Goal: Task Accomplishment & Management: Use online tool/utility

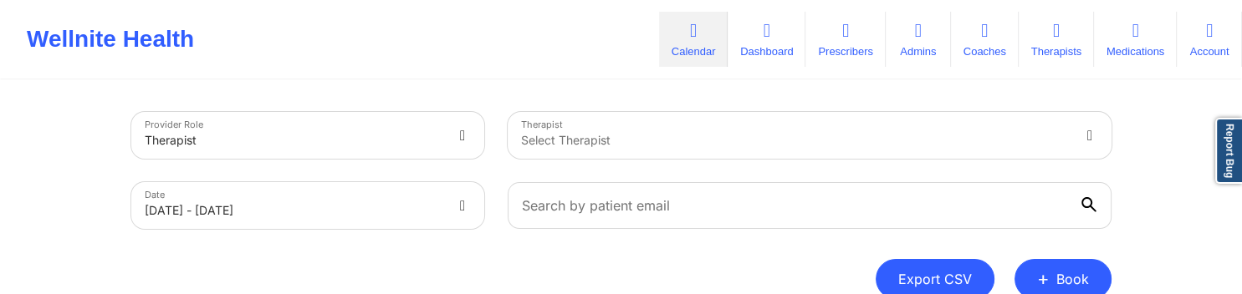
click at [970, 272] on button "Export CSV" at bounding box center [935, 279] width 119 height 40
select select "2025-8"
select select "2025-9"
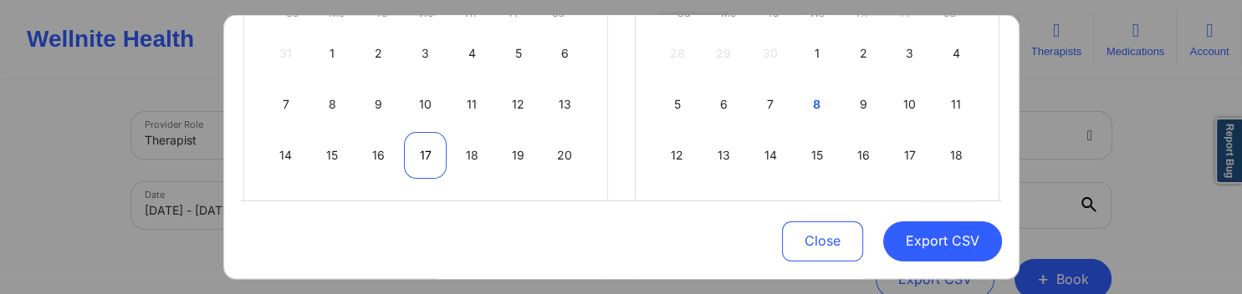
scroll to position [321, 0]
click at [416, 102] on div "10" at bounding box center [425, 101] width 43 height 47
select select "2025-8"
select select "2025-9"
select select "2025-8"
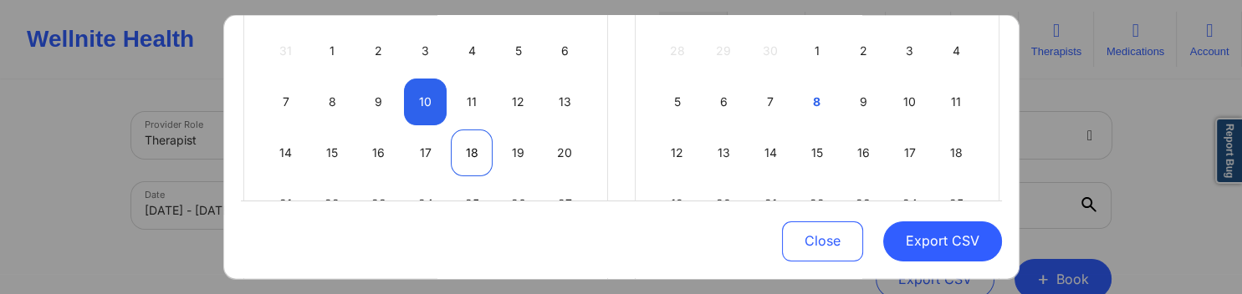
select select "2025-9"
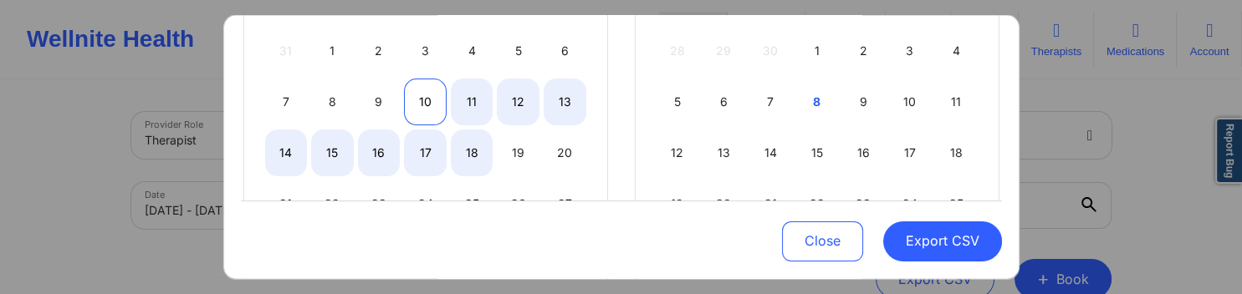
select select "2025-8"
select select "2025-9"
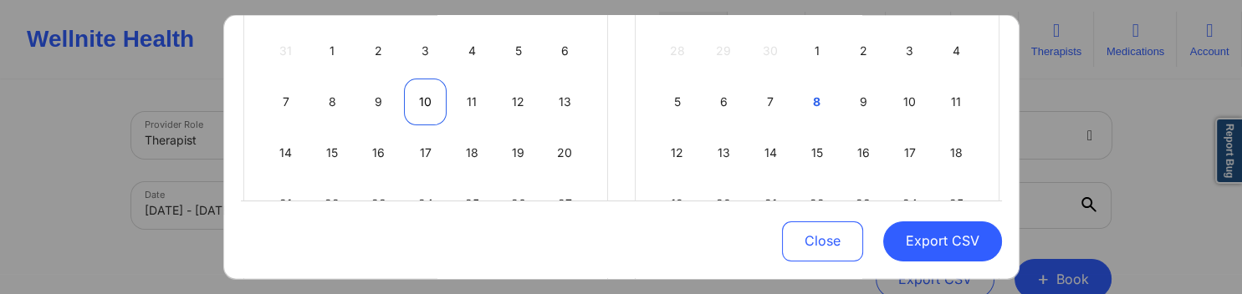
click at [422, 107] on div "10" at bounding box center [425, 101] width 43 height 47
select select "2025-8"
select select "2025-9"
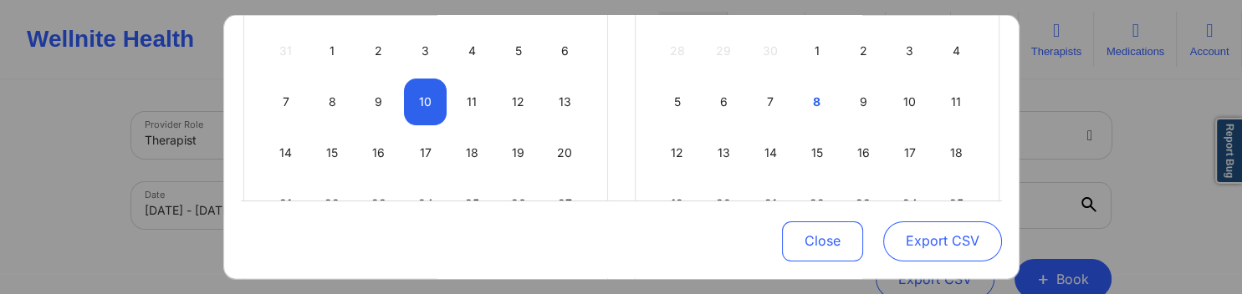
drag, startPoint x: 962, startPoint y: 241, endPoint x: 949, endPoint y: 243, distance: 12.7
click at [962, 241] on button "Export CSV" at bounding box center [942, 242] width 119 height 40
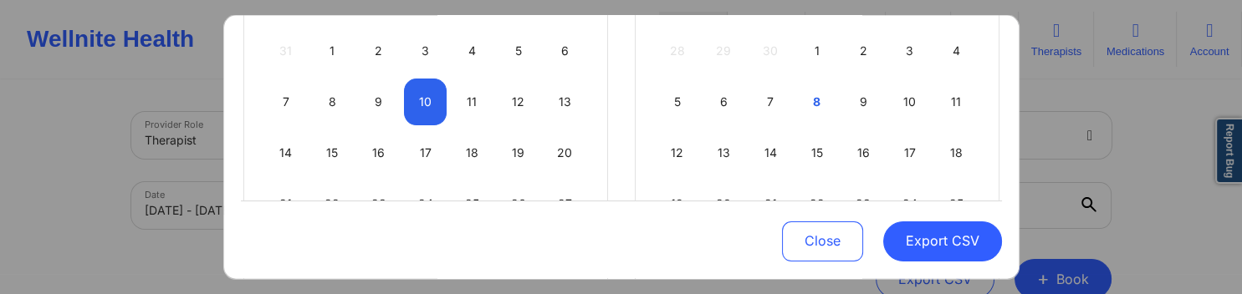
select select "2025-8"
select select "2025-9"
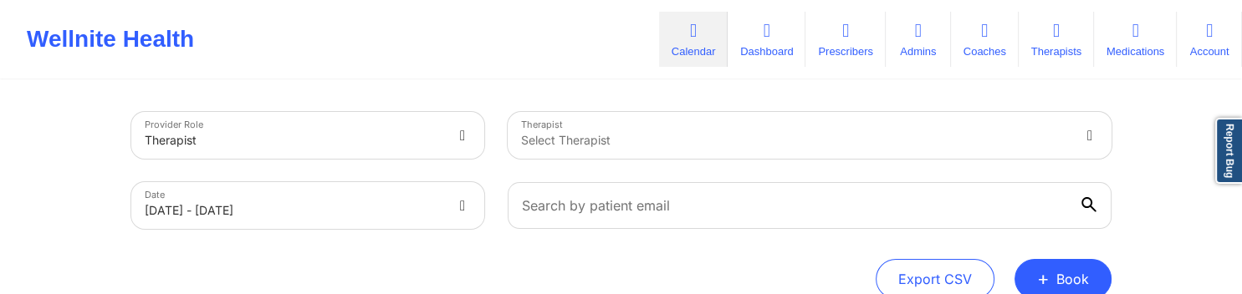
click at [1040, 139] on div "Therapist Select Therapist" at bounding box center [809, 135] width 627 height 70
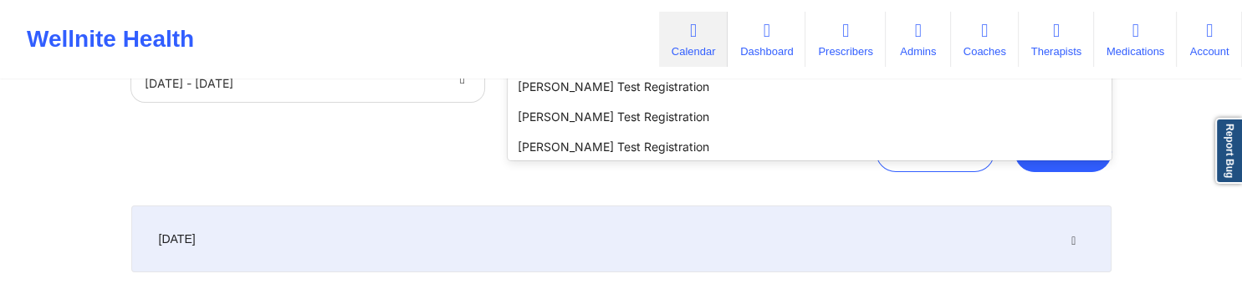
scroll to position [129, 0]
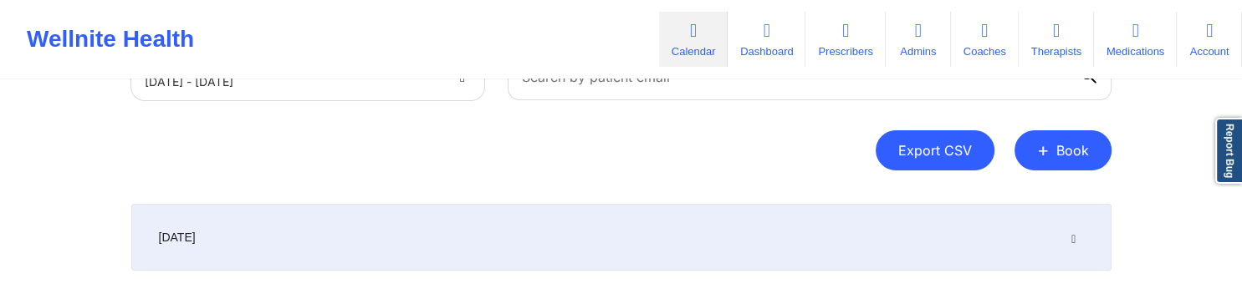
click at [947, 162] on button "Export CSV" at bounding box center [935, 150] width 119 height 40
select select "2025-8"
select select "2025-9"
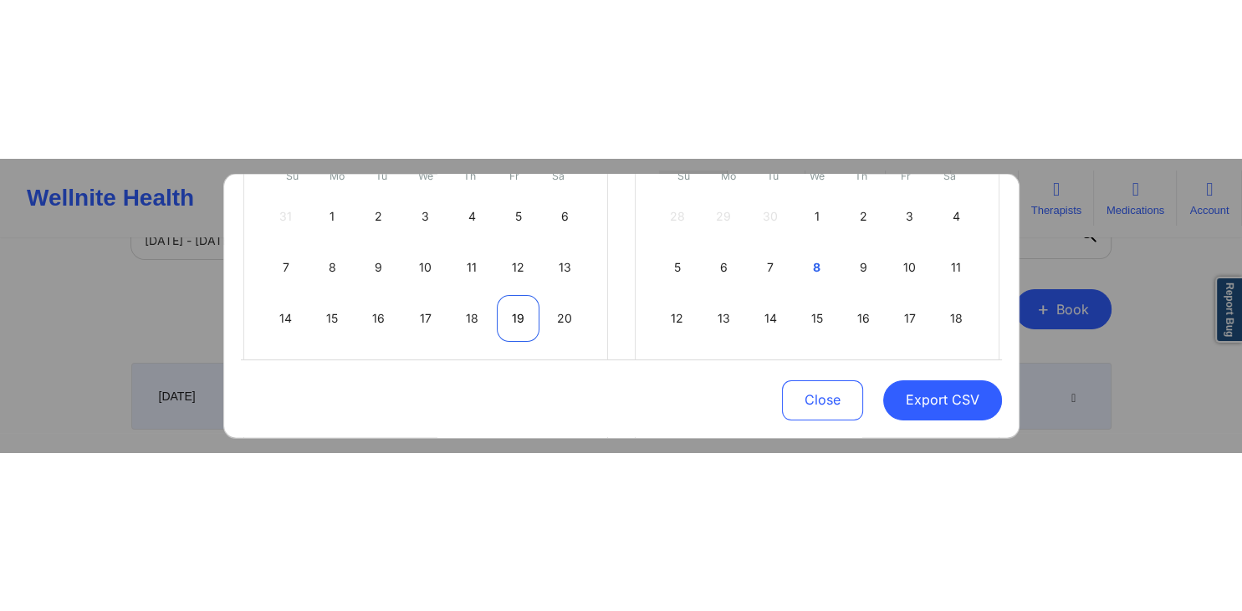
scroll to position [321, 0]
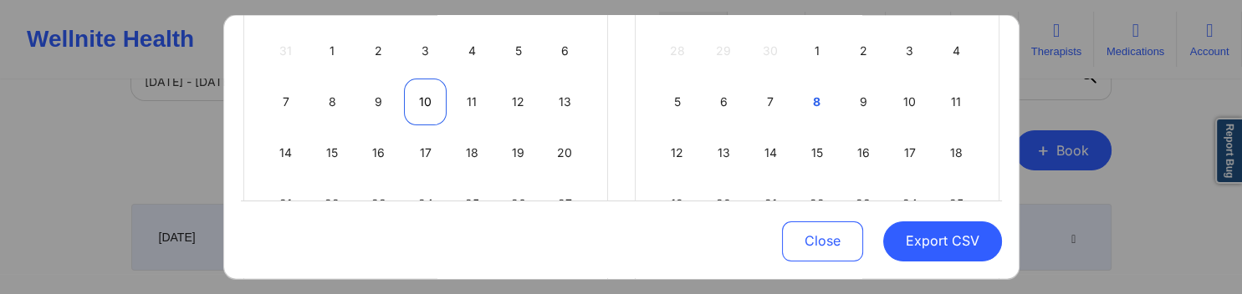
click at [419, 102] on div "10" at bounding box center [425, 101] width 43 height 47
select select "2025-8"
select select "2025-9"
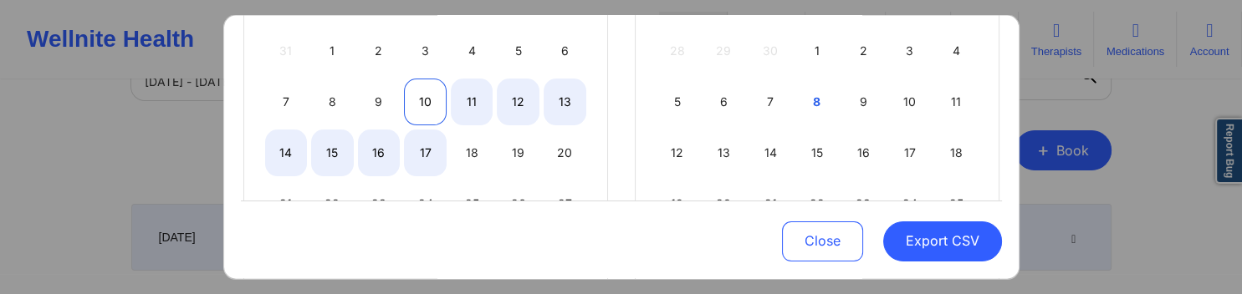
select select "2025-8"
select select "2025-9"
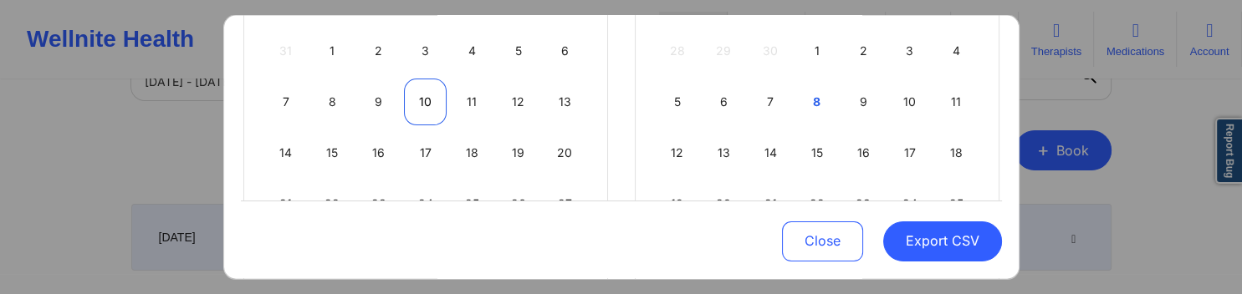
click at [427, 105] on div "10" at bounding box center [425, 101] width 43 height 47
select select "2025-8"
select select "2025-9"
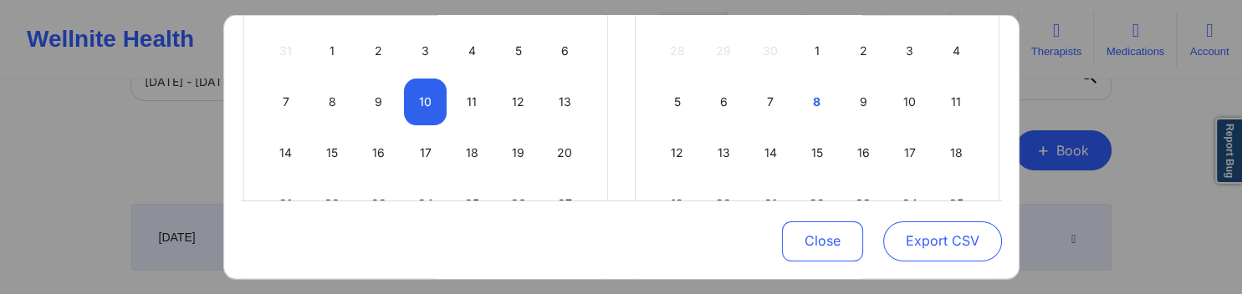
click at [968, 237] on button "Export CSV" at bounding box center [942, 242] width 119 height 40
select select "2025-8"
select select "2025-9"
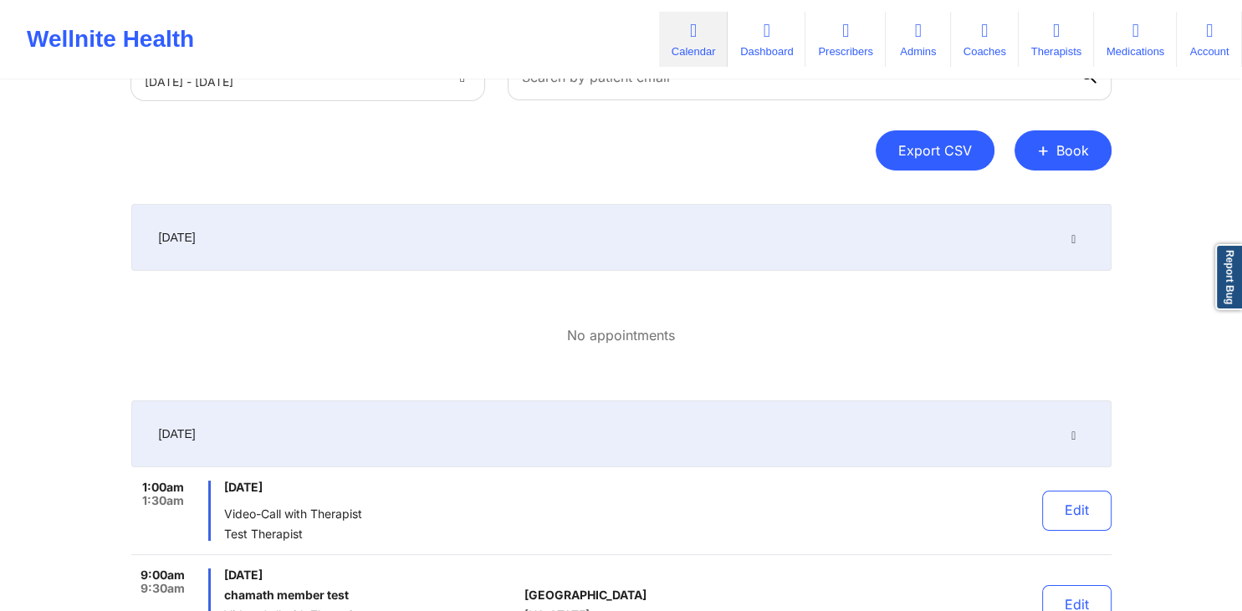
click at [935, 158] on button "Export CSV" at bounding box center [935, 150] width 119 height 40
select select "2025-8"
select select "2025-9"
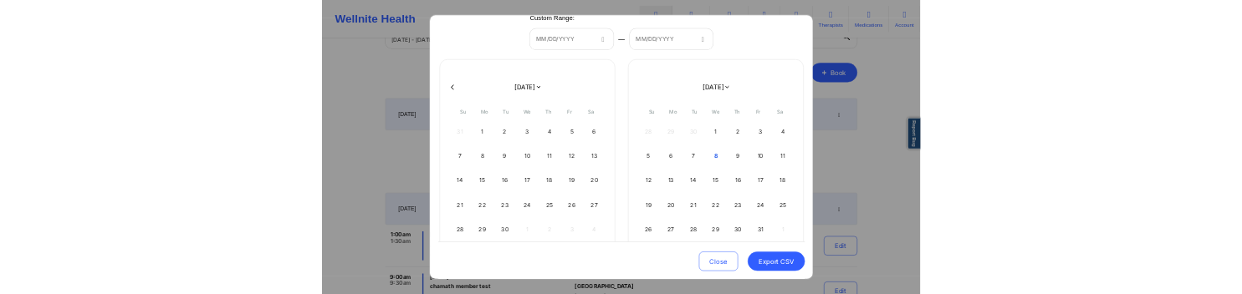
scroll to position [161, 0]
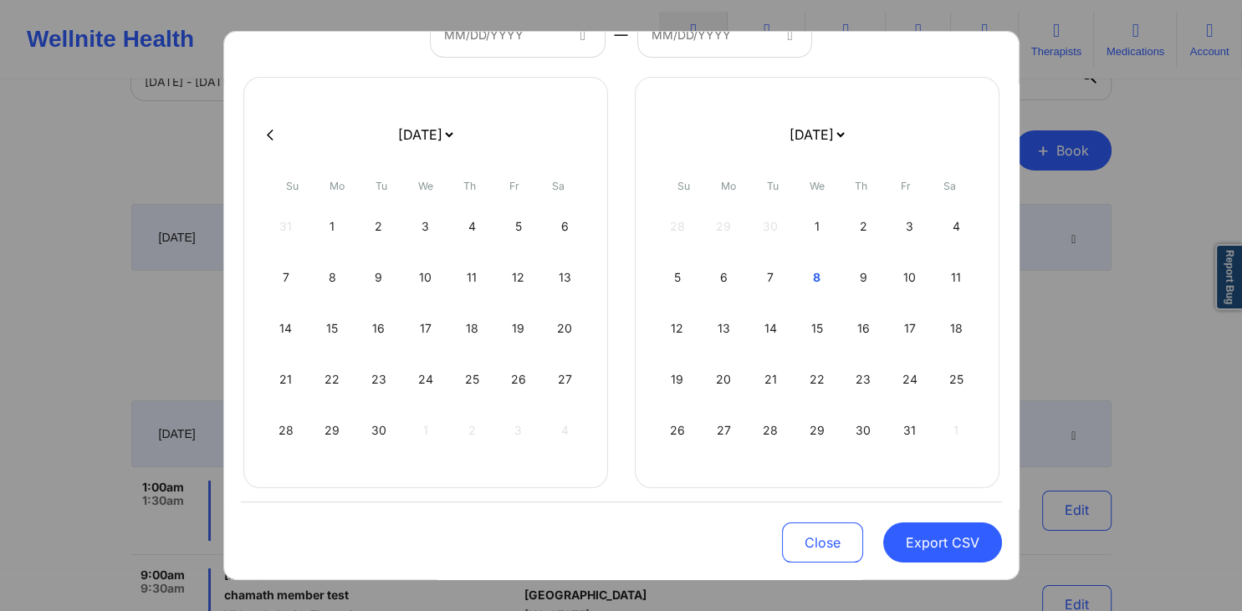
click at [270, 124] on div at bounding box center [621, 134] width 761 height 25
click at [269, 130] on icon at bounding box center [270, 135] width 7 height 13
select select "2025-7"
select select "2025-8"
click at [269, 140] on icon at bounding box center [270, 135] width 7 height 13
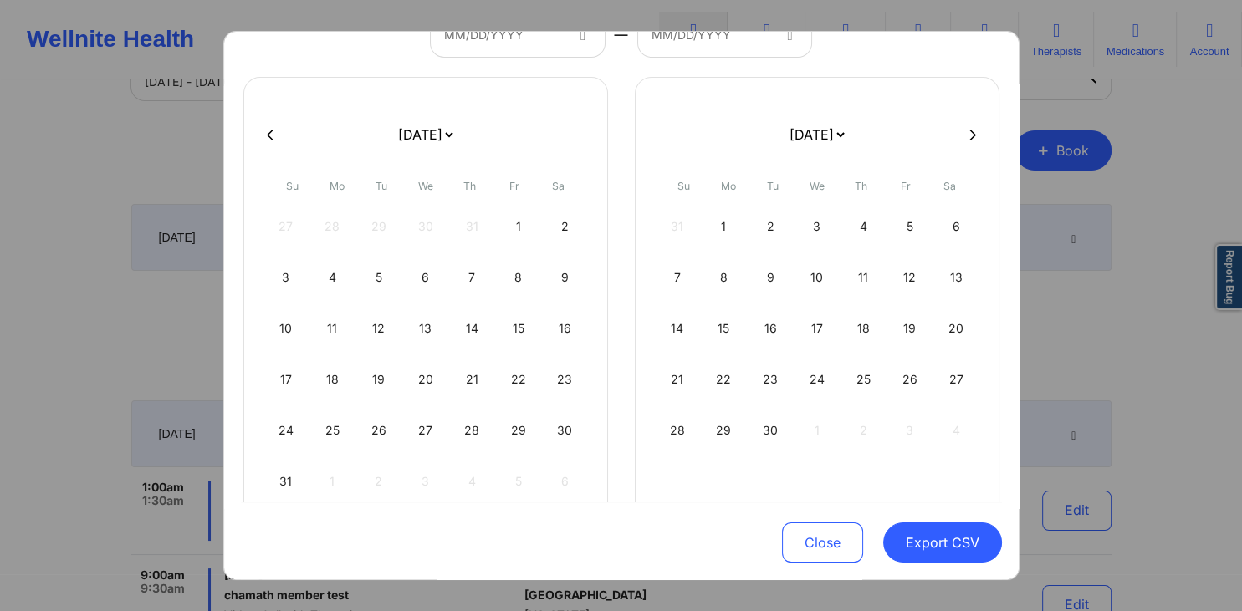
select select "2025-6"
select select "2025-7"
click at [372, 236] on div "1" at bounding box center [379, 226] width 43 height 47
select select "2025-6"
select select "2025-7"
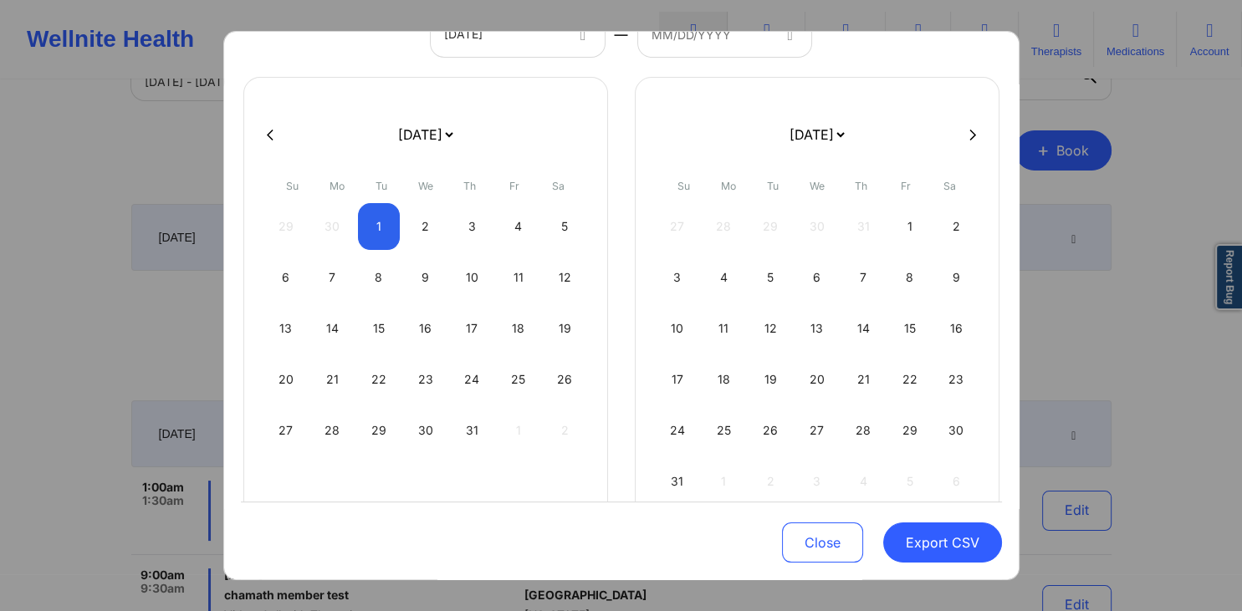
click at [263, 133] on button at bounding box center [270, 135] width 17 height 14
select select "2025-5"
select select "2025-6"
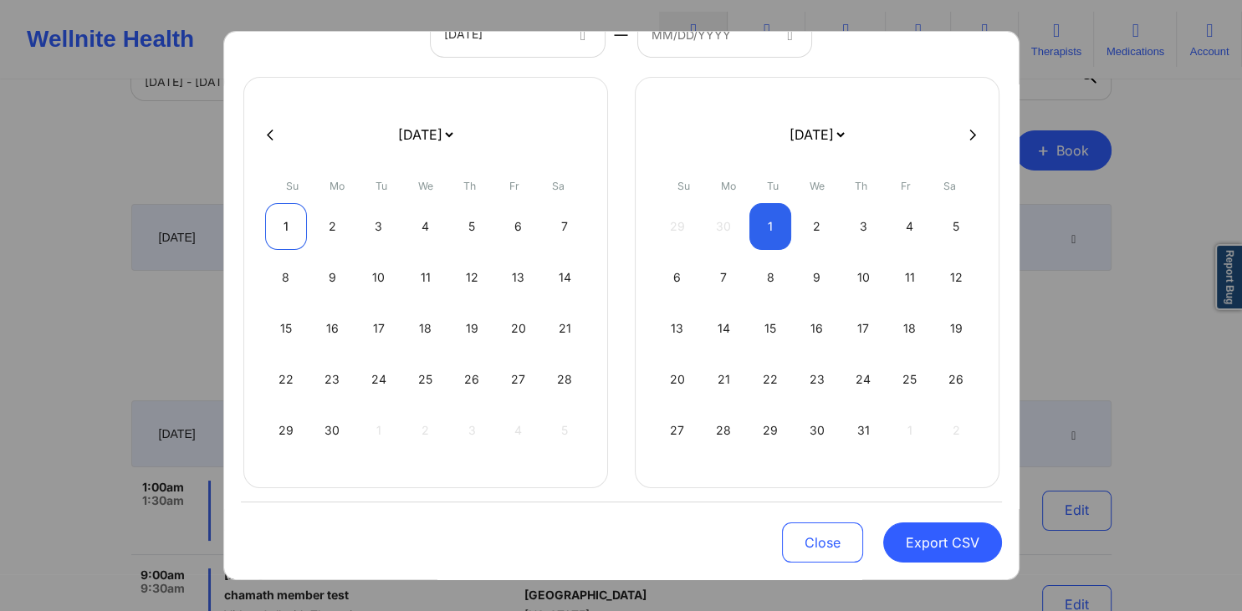
select select "2025-5"
select select "2025-6"
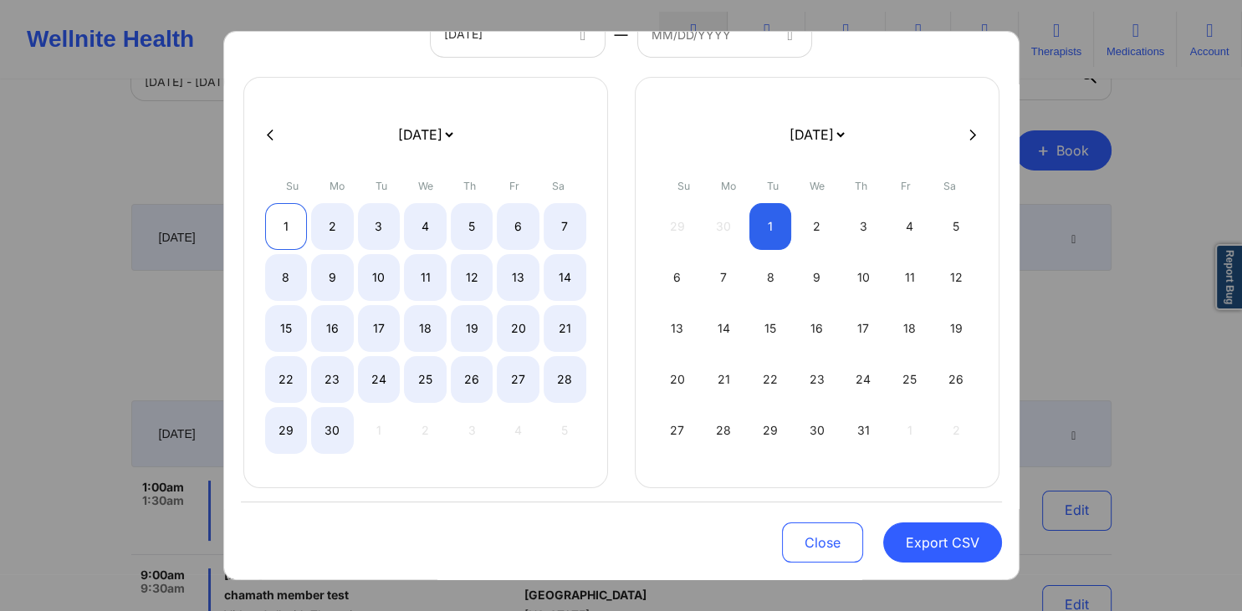
click at [293, 224] on div "1" at bounding box center [286, 226] width 43 height 47
select select "2025-5"
select select "2025-6"
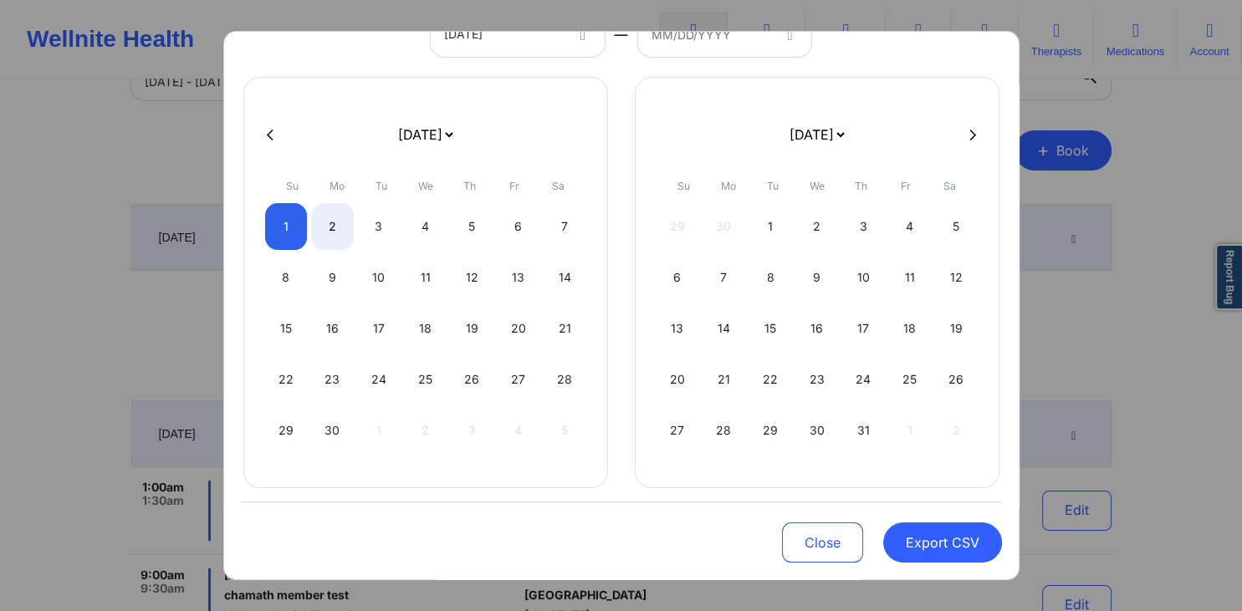
select select "2025-5"
select select "2025-6"
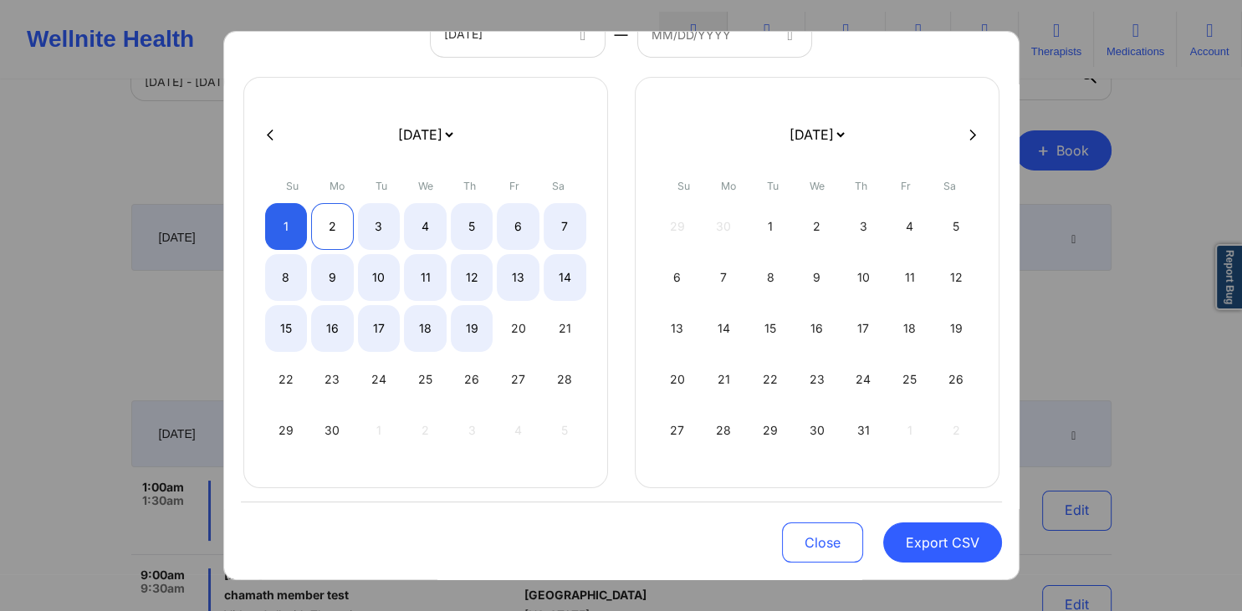
select select "2025-5"
select select "2025-6"
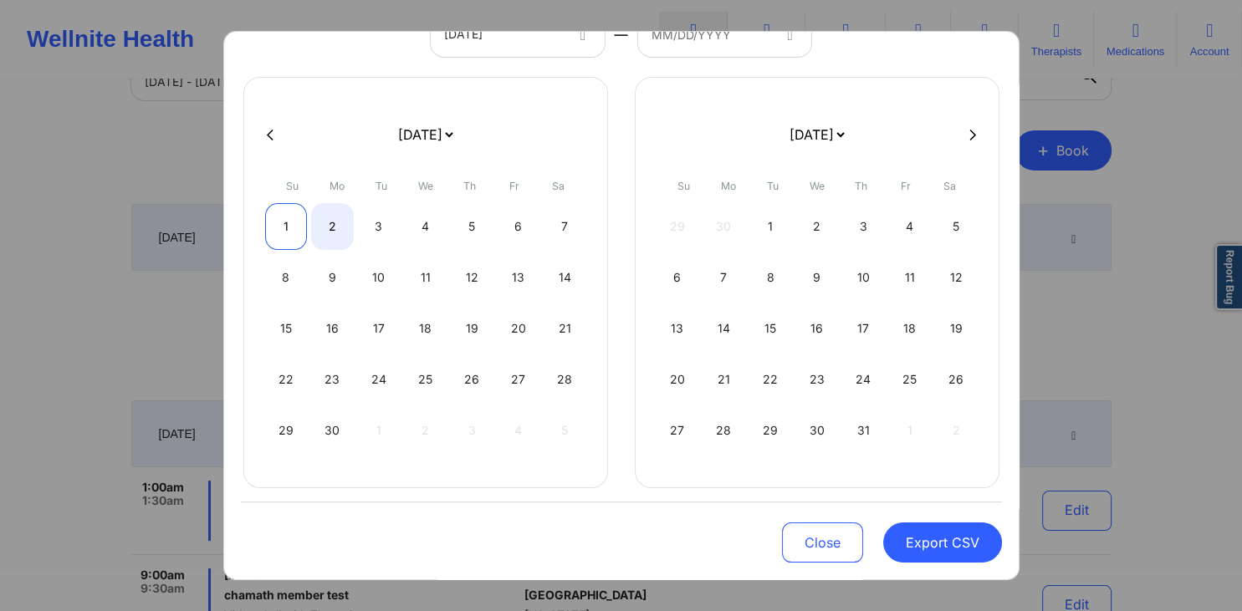
select select "2025-5"
select select "2025-6"
click at [298, 221] on div "1" at bounding box center [286, 226] width 43 height 47
select select "2025-5"
select select "2025-6"
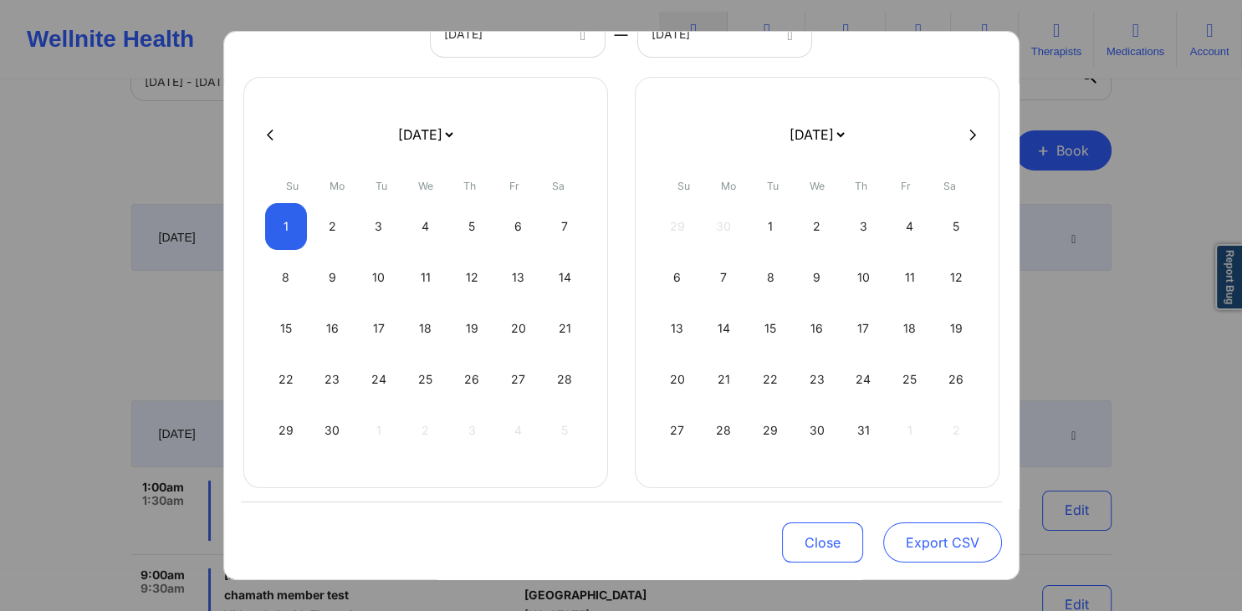
click at [928, 294] on button "Export CSV" at bounding box center [942, 543] width 119 height 40
select select "2025-5"
select select "2025-6"
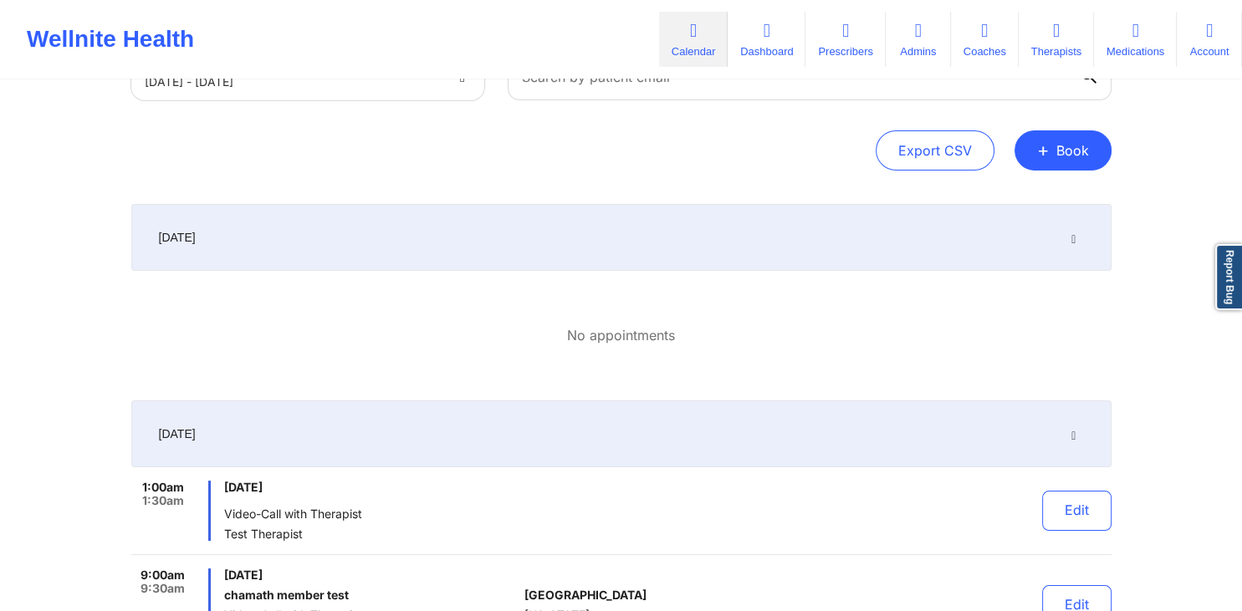
click at [660, 154] on div "Export CSV + Book" at bounding box center [621, 150] width 980 height 40
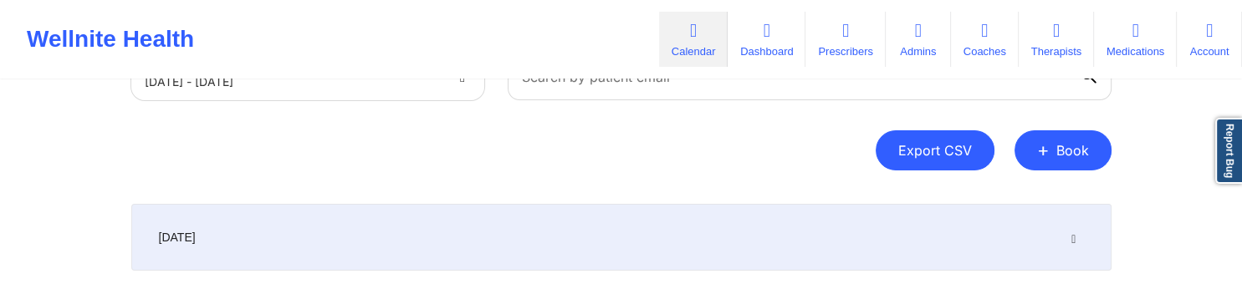
click at [895, 152] on button "Export CSV" at bounding box center [935, 150] width 119 height 40
select select "2025-8"
select select "2025-9"
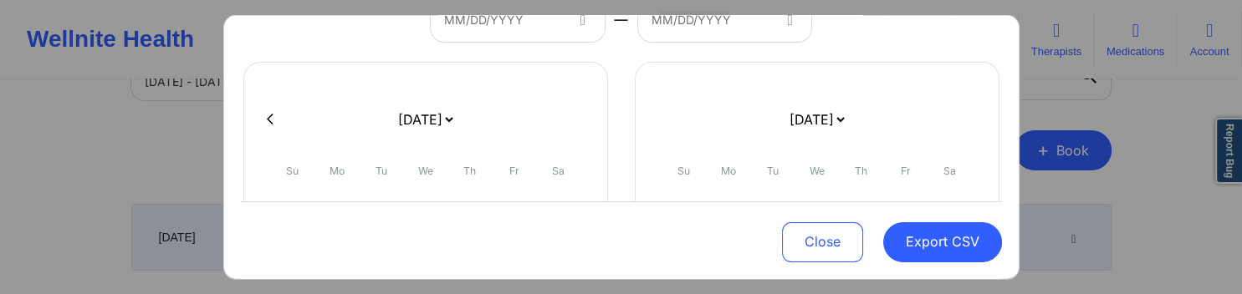
click at [267, 119] on icon at bounding box center [270, 119] width 7 height 11
select select "2025-7"
select select "2025-8"
click at [267, 119] on icon at bounding box center [270, 119] width 7 height 11
select select "2025-6"
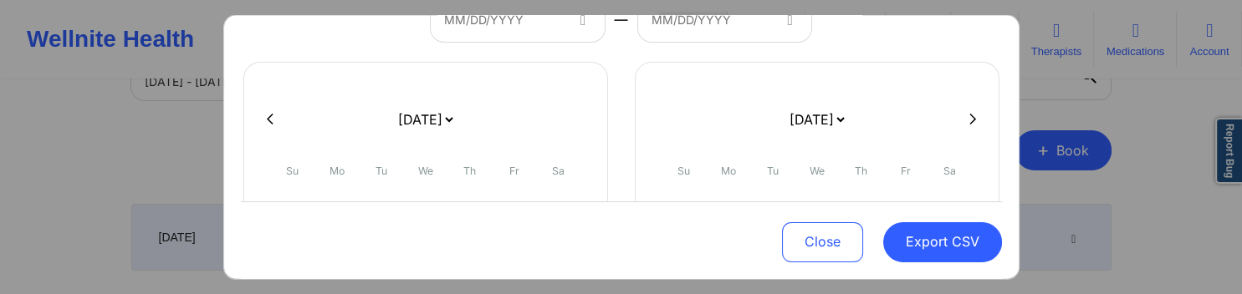
select select "2025-7"
click at [269, 115] on icon at bounding box center [270, 119] width 7 height 11
select select "2025-5"
select select "2025-6"
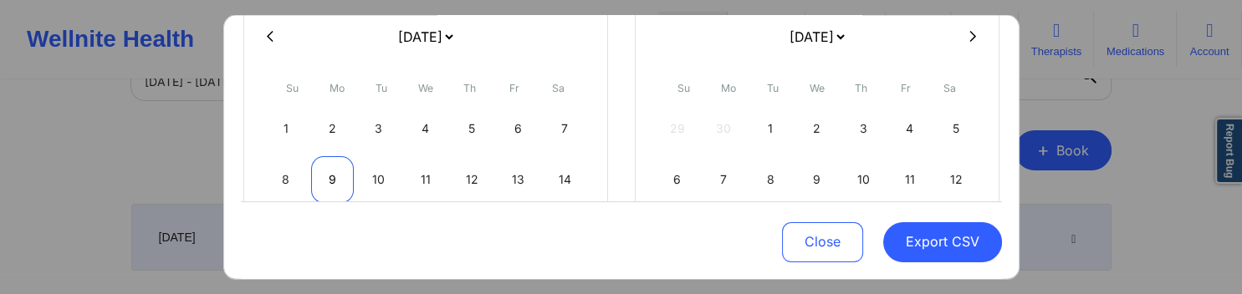
scroll to position [321, 0]
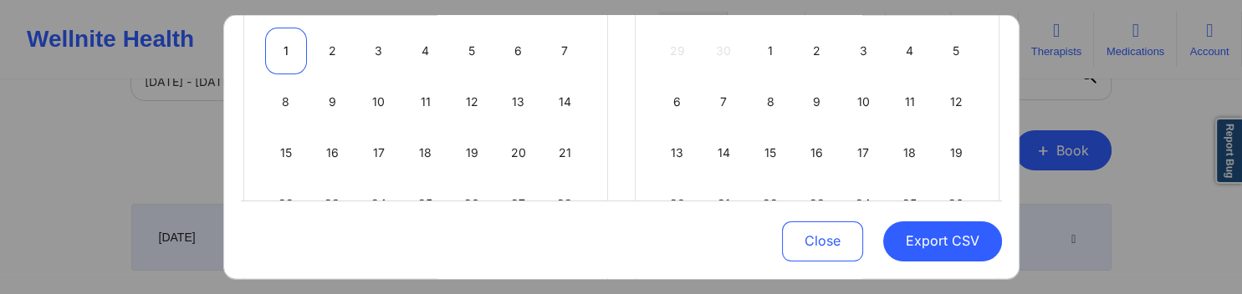
click at [292, 59] on div "1" at bounding box center [286, 50] width 43 height 47
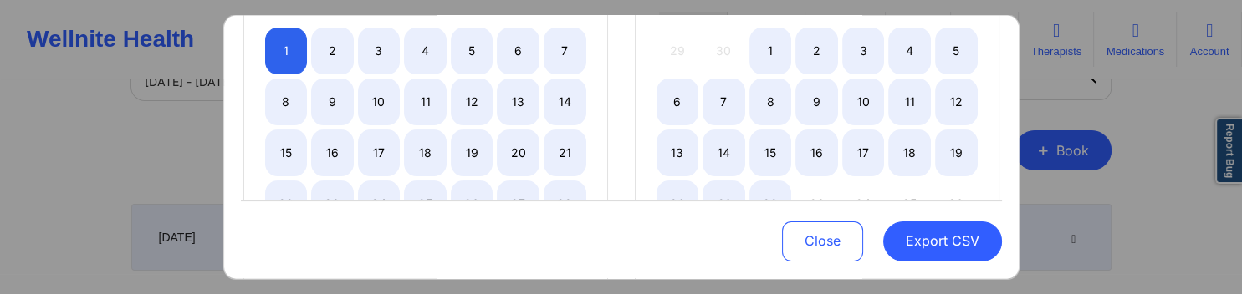
select select "2025-5"
select select "2025-6"
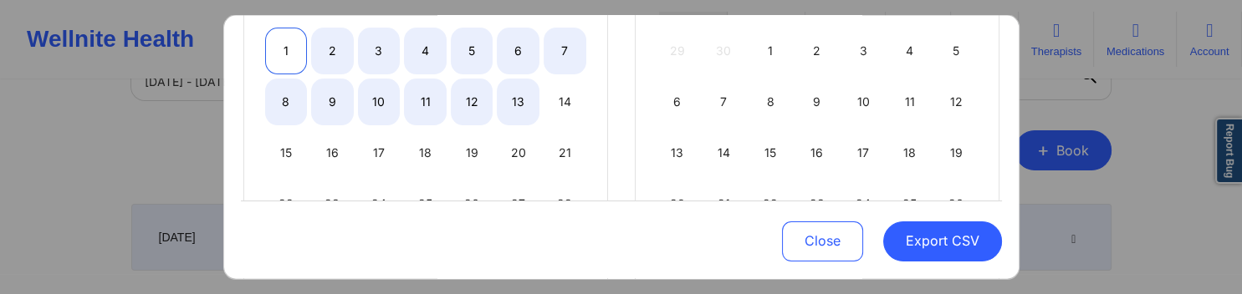
select select "2025-5"
select select "2025-6"
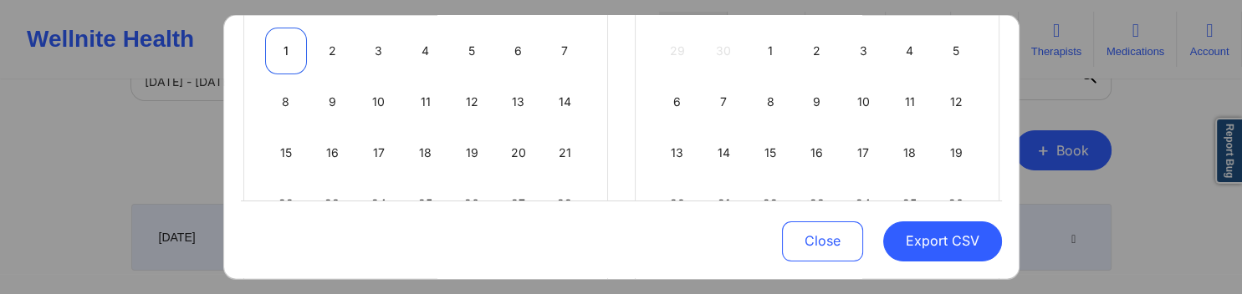
click at [287, 53] on div "1" at bounding box center [286, 50] width 43 height 47
select select "2025-5"
select select "2025-6"
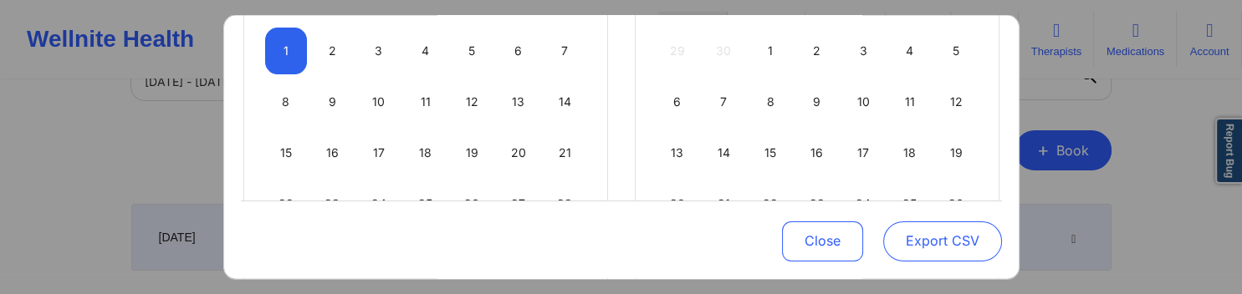
click at [902, 232] on button "Export CSV" at bounding box center [942, 242] width 119 height 40
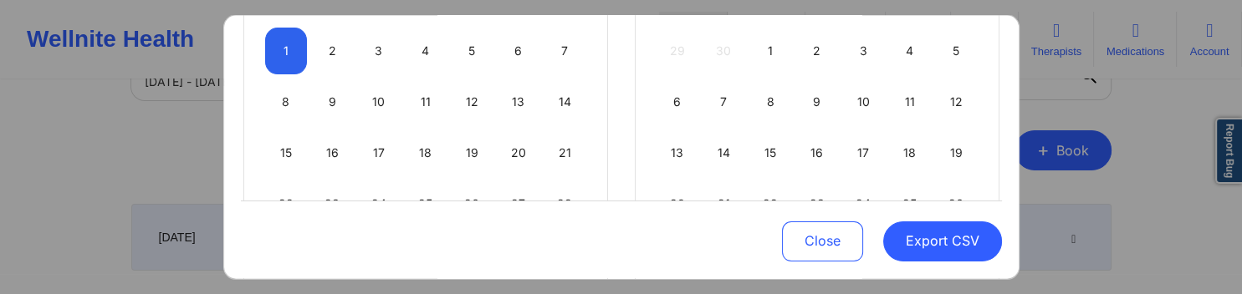
select select "2025-5"
select select "2025-6"
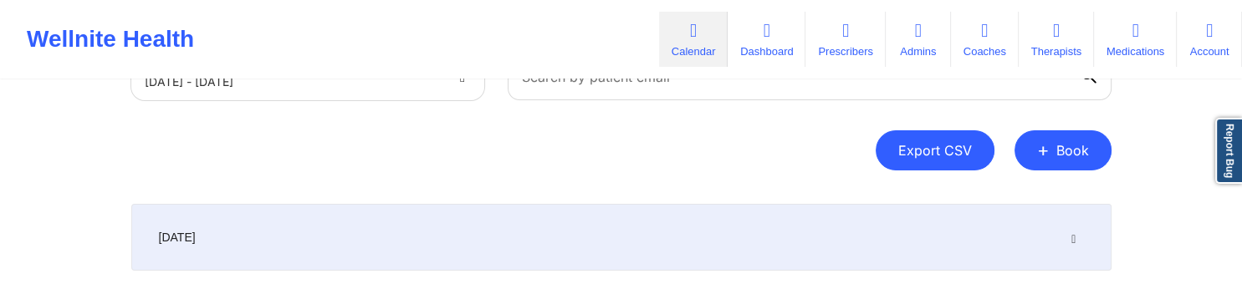
click at [907, 158] on button "Export CSV" at bounding box center [935, 150] width 119 height 40
select select "2025-8"
select select "2025-9"
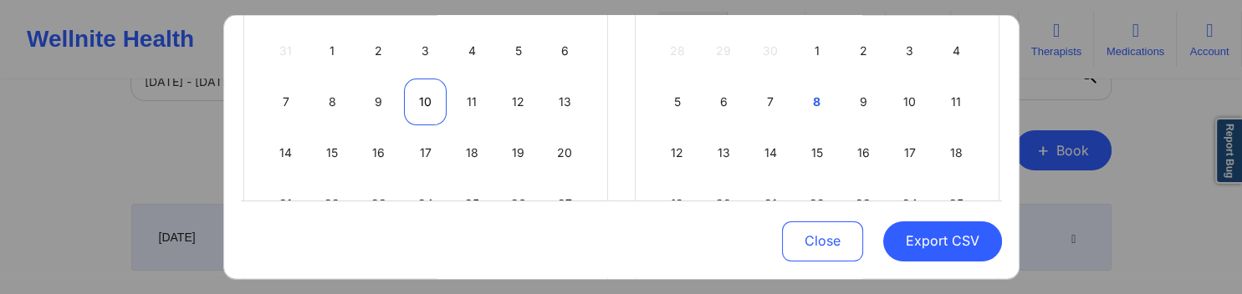
click at [427, 92] on div "10" at bounding box center [425, 101] width 43 height 47
select select "2025-8"
select select "2025-9"
click at [384, 100] on div "9" at bounding box center [379, 101] width 43 height 47
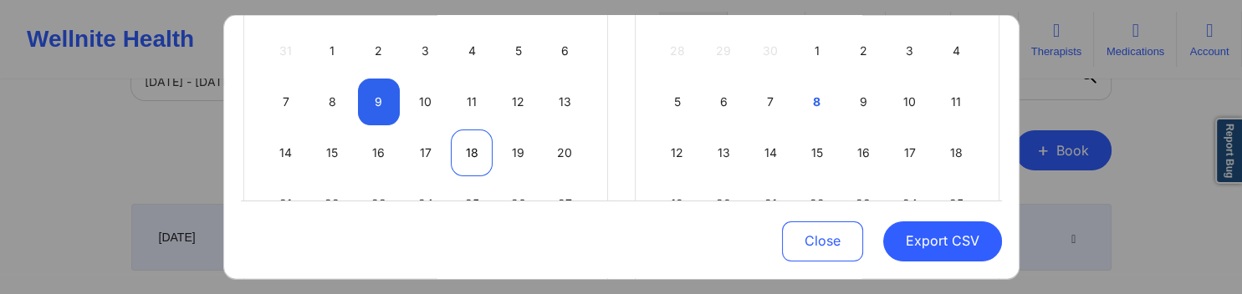
select select "2025-8"
select select "2025-9"
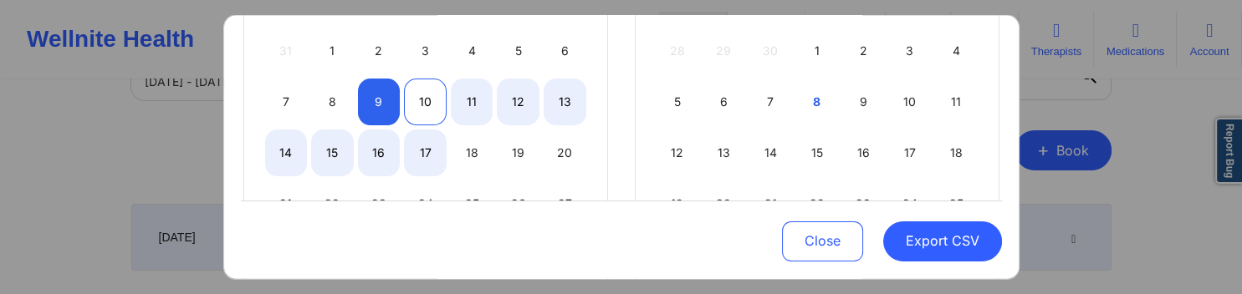
select select "2025-8"
select select "2025-9"
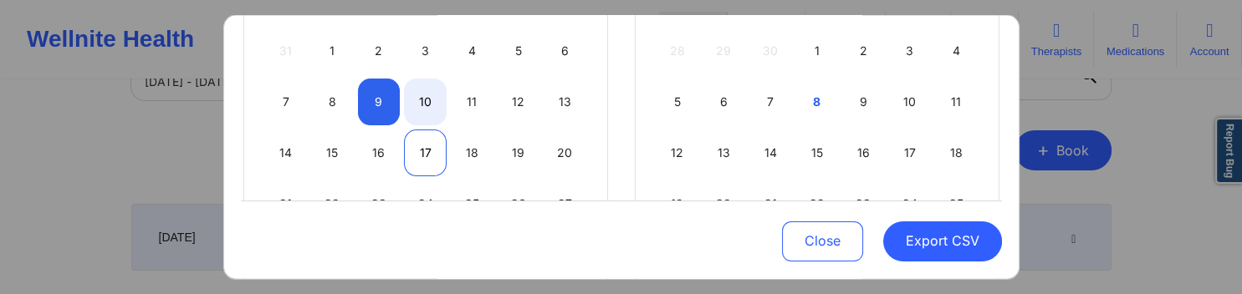
select select "2025-8"
select select "2025-9"
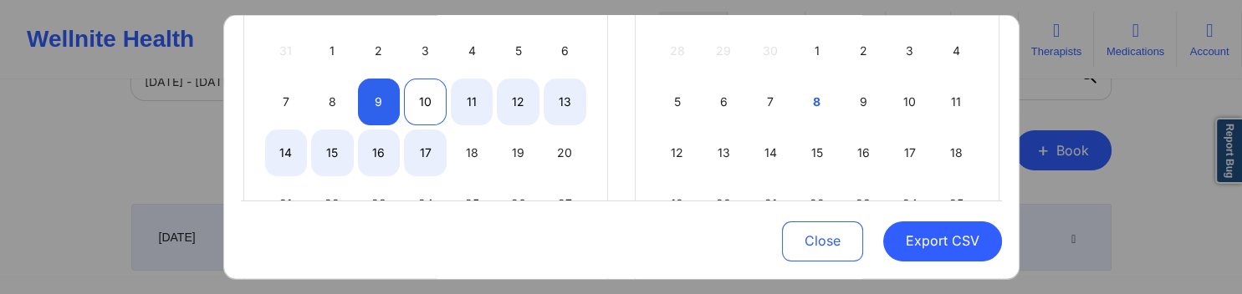
select select "2025-8"
select select "2025-9"
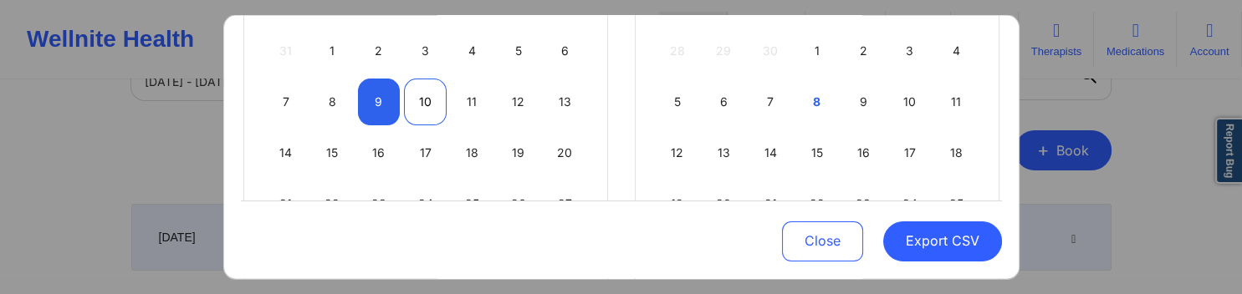
click at [427, 105] on div "10" at bounding box center [425, 101] width 43 height 47
select select "2025-8"
select select "2025-9"
drag, startPoint x: 922, startPoint y: 238, endPoint x: 912, endPoint y: 243, distance: 10.9
click at [921, 238] on button "Export CSV" at bounding box center [942, 242] width 119 height 40
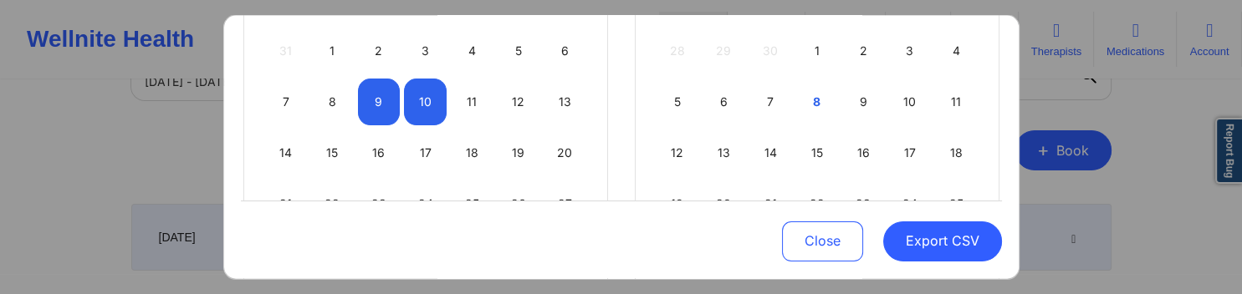
select select "2025-8"
select select "2025-9"
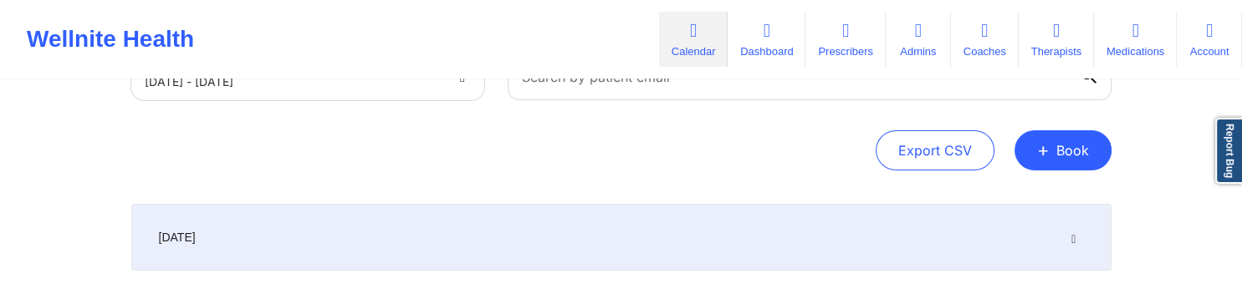
click at [454, 146] on div "Export CSV + Book" at bounding box center [621, 150] width 980 height 40
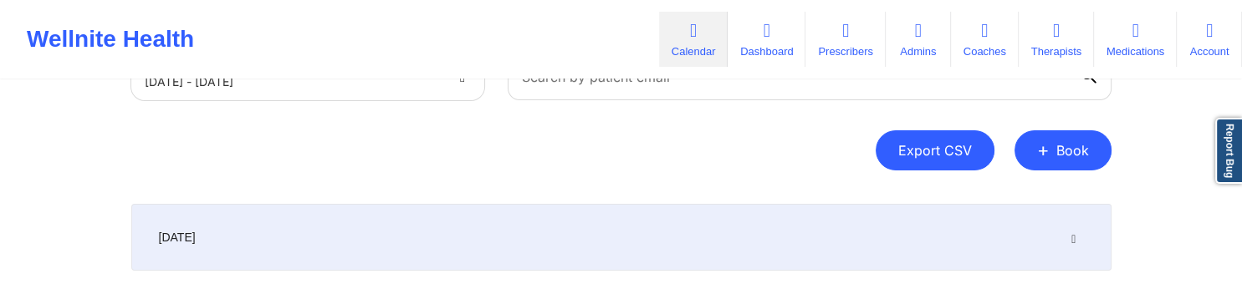
click at [918, 153] on button "Export CSV" at bounding box center [935, 150] width 119 height 40
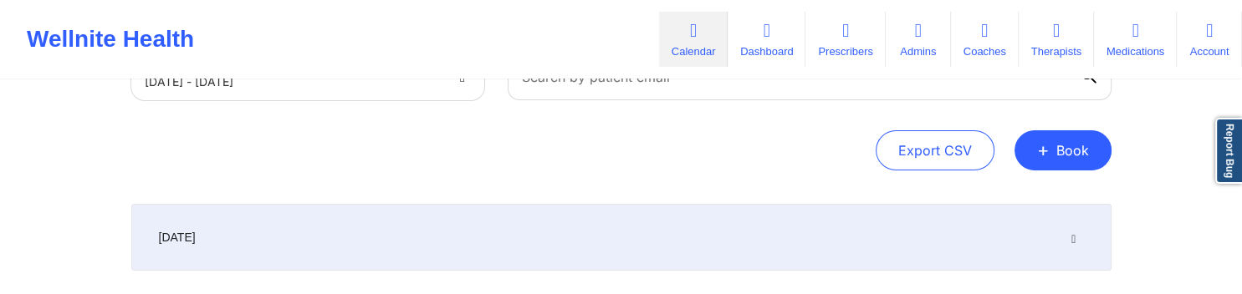
select select "2025-8"
select select "2025-9"
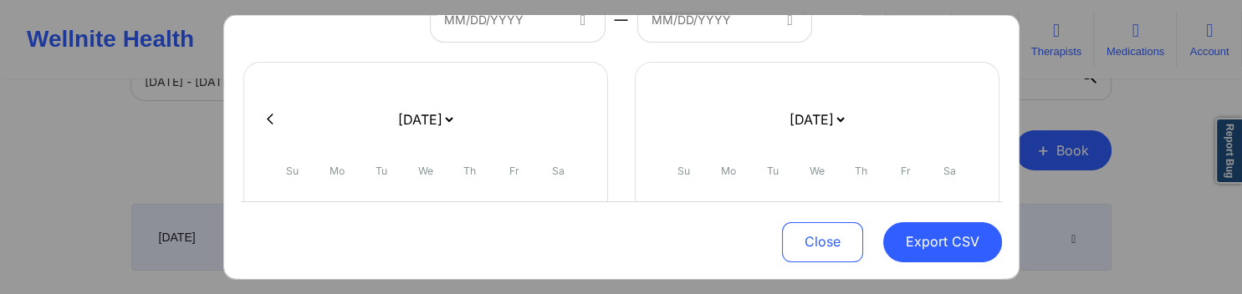
scroll to position [241, 0]
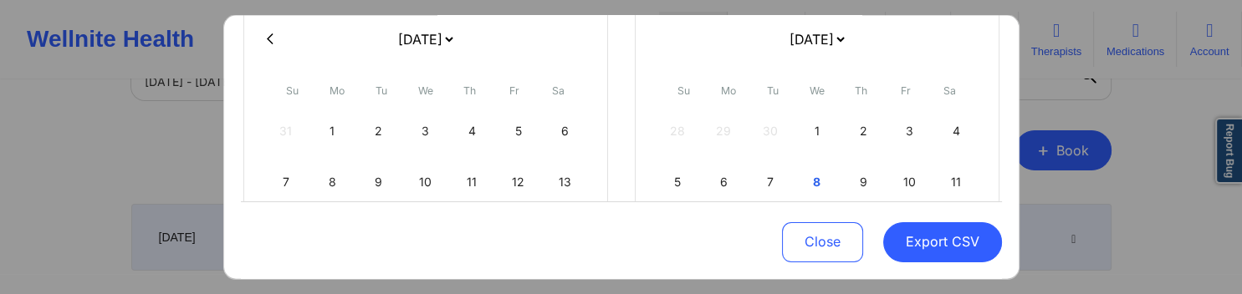
click at [263, 43] on button at bounding box center [270, 39] width 17 height 14
select select "2025-7"
select select "2025-8"
click at [265, 43] on button at bounding box center [270, 39] width 17 height 14
select select "2025-6"
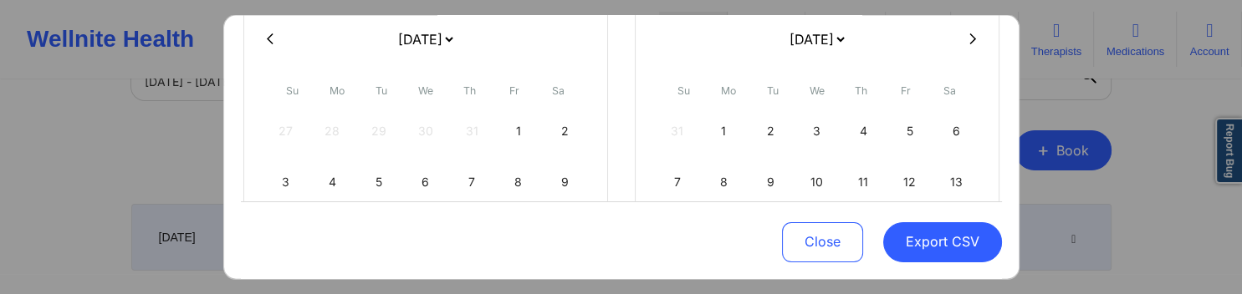
select select "2025-7"
click at [269, 37] on icon at bounding box center [270, 39] width 7 height 13
select select "2025-5"
select select "2025-6"
click at [286, 132] on div "1" at bounding box center [286, 130] width 43 height 47
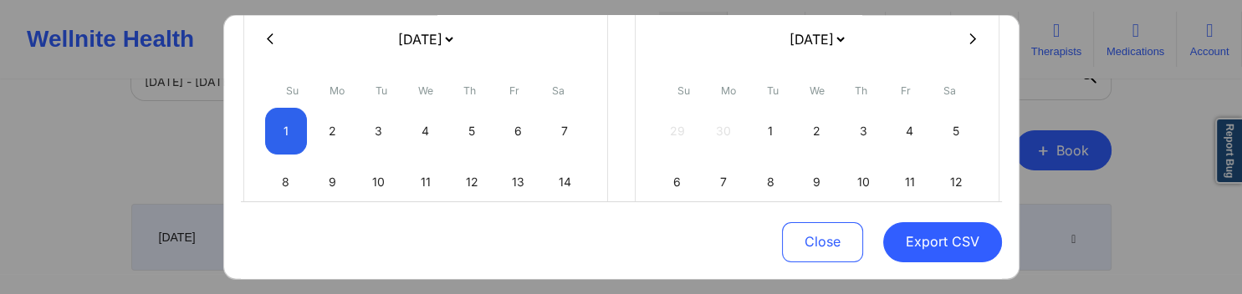
select select "2025-5"
select select "2025-6"
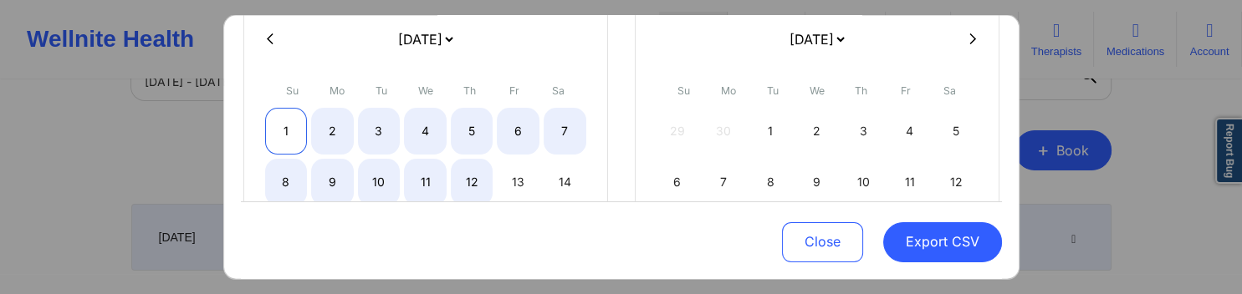
select select "2025-5"
select select "2025-6"
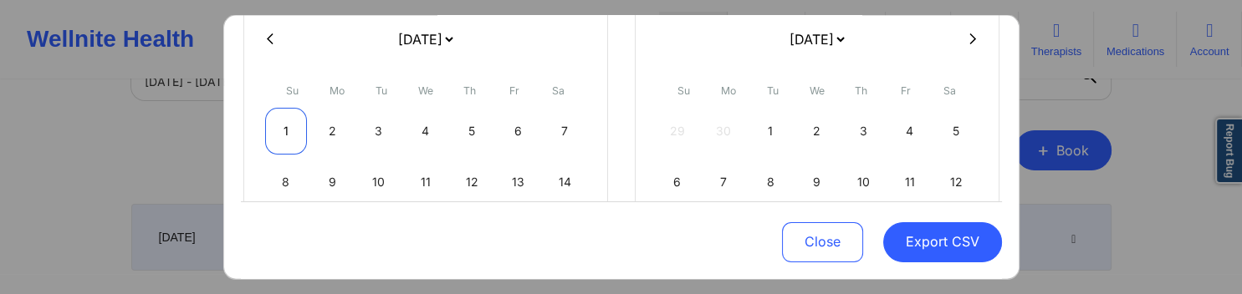
click at [284, 125] on div "1" at bounding box center [286, 130] width 43 height 47
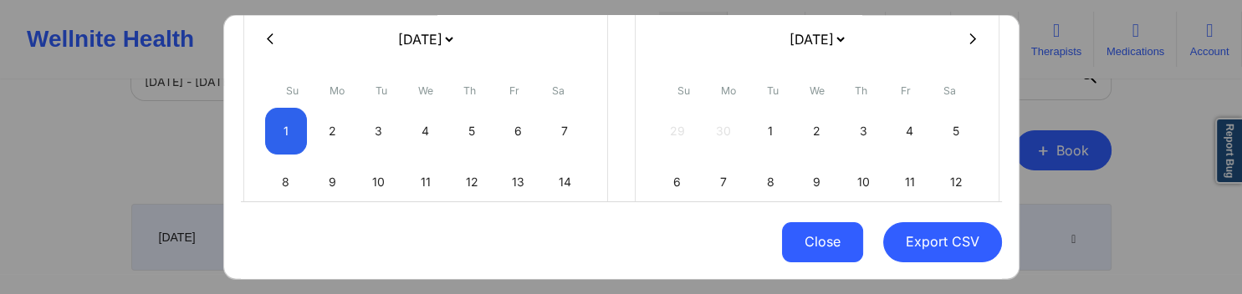
select select "2025-5"
select select "2025-6"
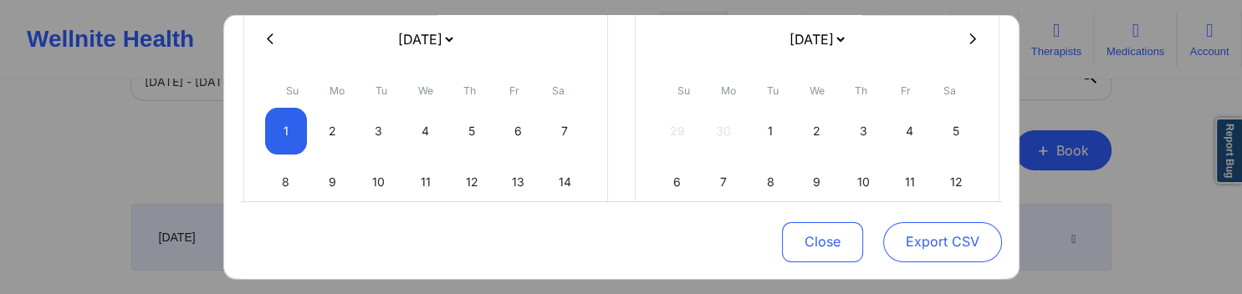
click at [922, 247] on button "Export CSV" at bounding box center [942, 242] width 119 height 40
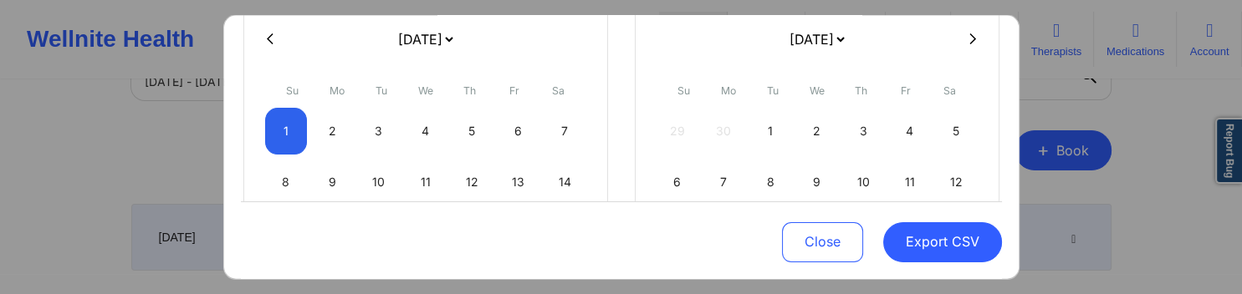
select select "2025-5"
select select "2025-6"
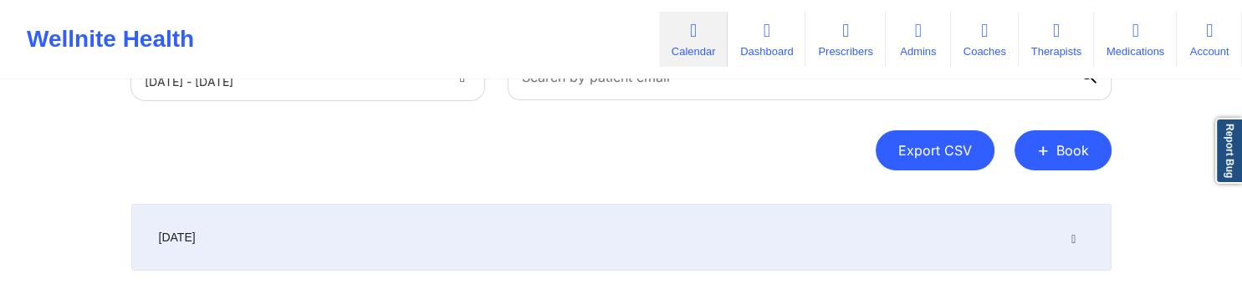
click at [887, 152] on button "Export CSV" at bounding box center [935, 150] width 119 height 40
select select "2025-8"
select select "2025-9"
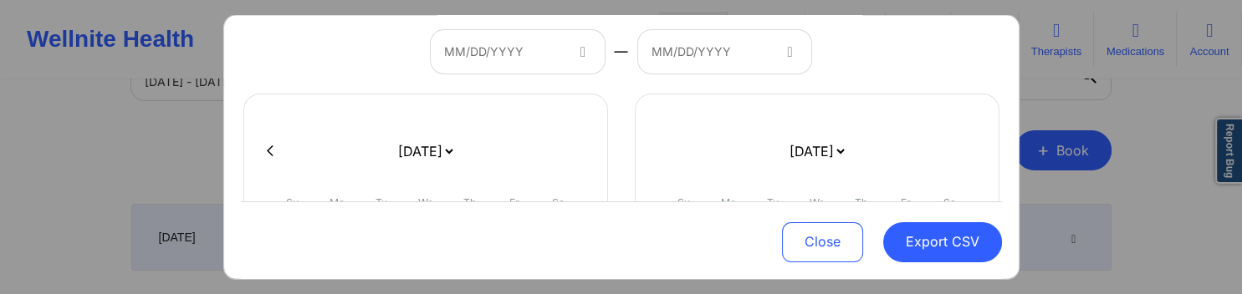
scroll to position [161, 0]
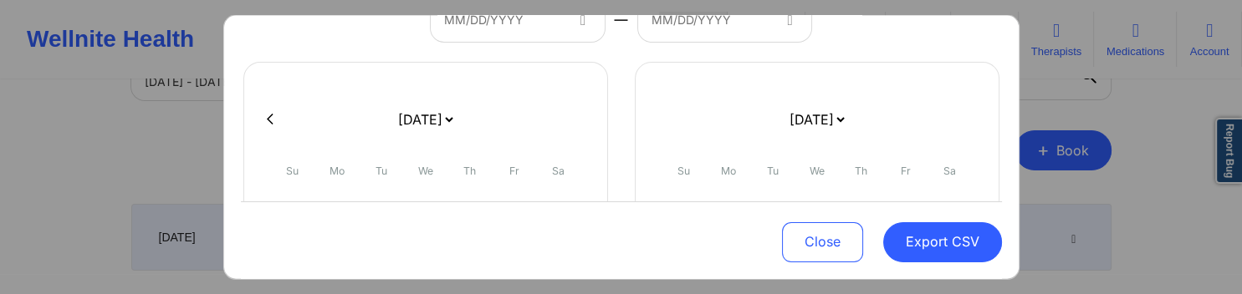
click at [270, 110] on div at bounding box center [621, 118] width 761 height 25
click at [274, 119] on button at bounding box center [270, 119] width 17 height 14
select select "2025-7"
select select "2025-8"
click at [274, 119] on button at bounding box center [270, 119] width 17 height 14
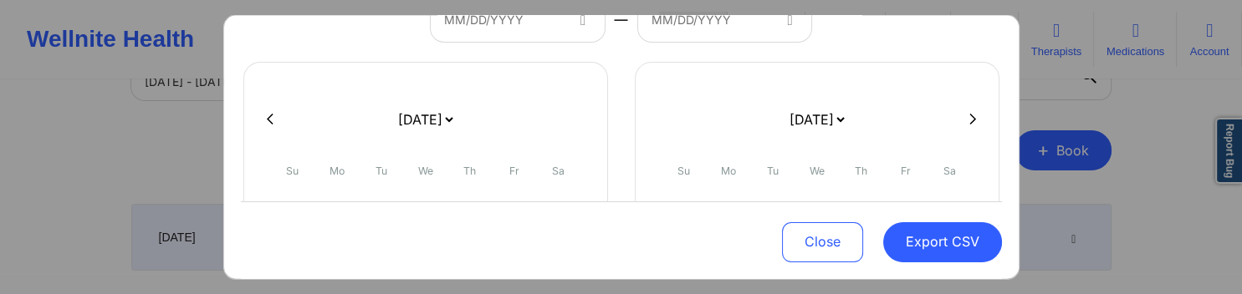
select select "2025-6"
select select "2025-7"
click at [273, 119] on button at bounding box center [270, 119] width 17 height 14
select select "2025-5"
select select "2025-6"
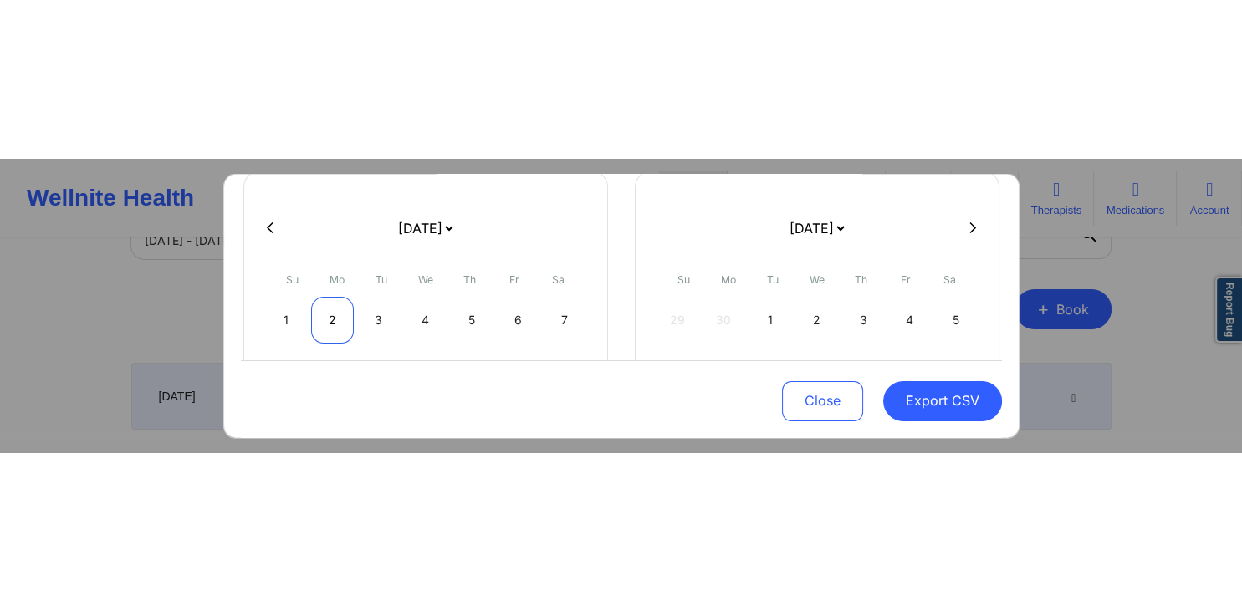
scroll to position [241, 0]
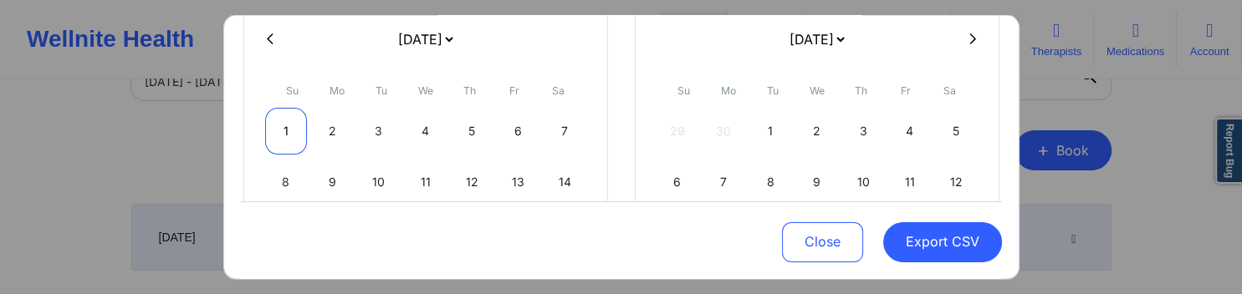
click at [294, 120] on div "1" at bounding box center [286, 130] width 43 height 47
select select "2025-5"
select select "2025-6"
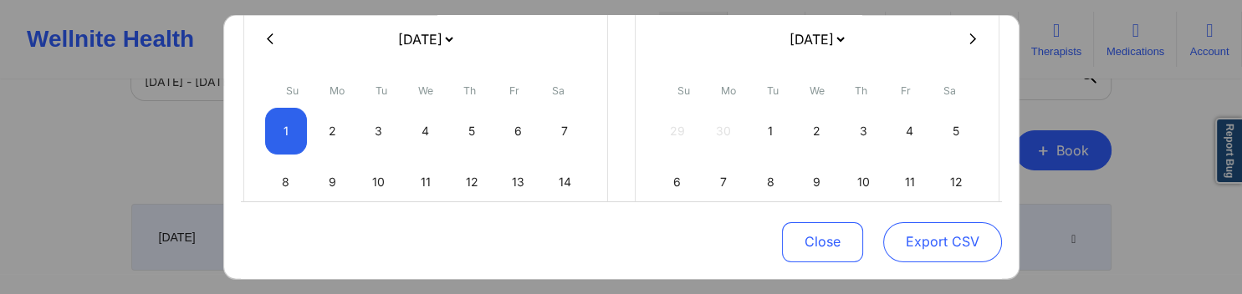
click at [955, 232] on button "Export CSV" at bounding box center [942, 242] width 119 height 40
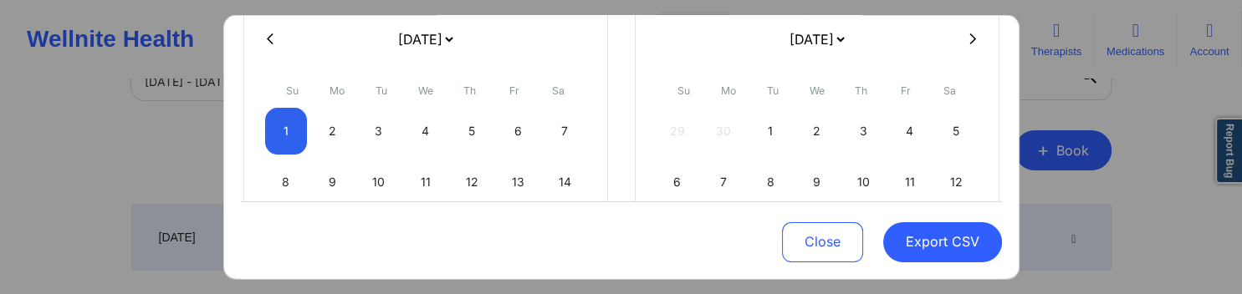
select select "2025-5"
select select "2025-6"
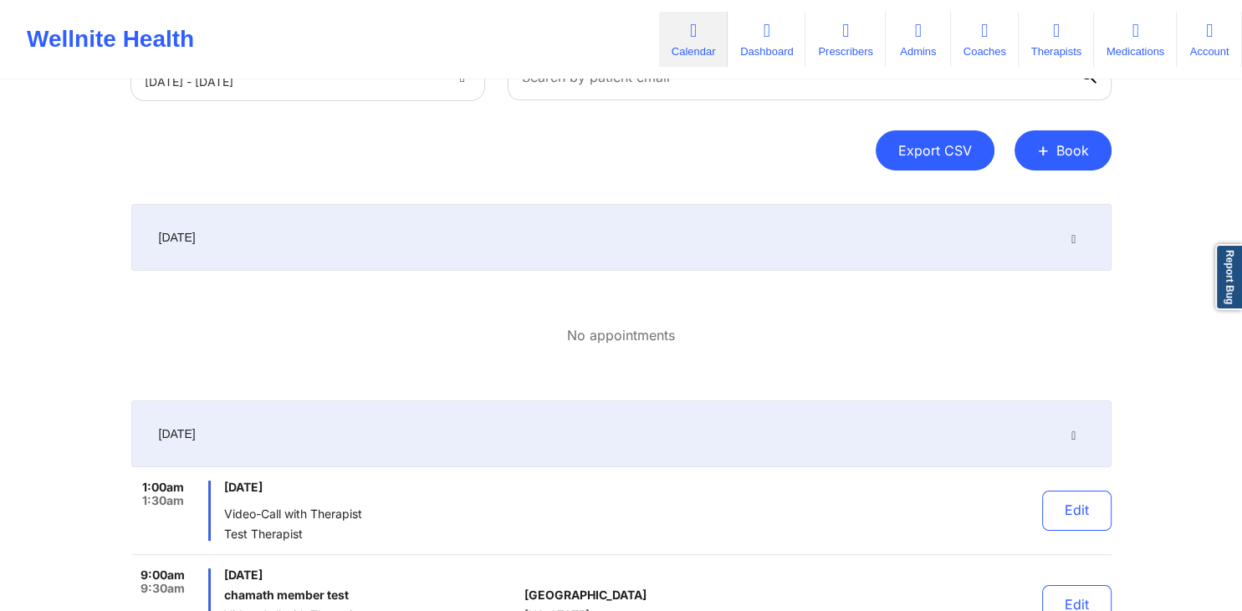
click at [939, 161] on button "Export CSV" at bounding box center [935, 150] width 119 height 40
select select "2025-8"
select select "2025-9"
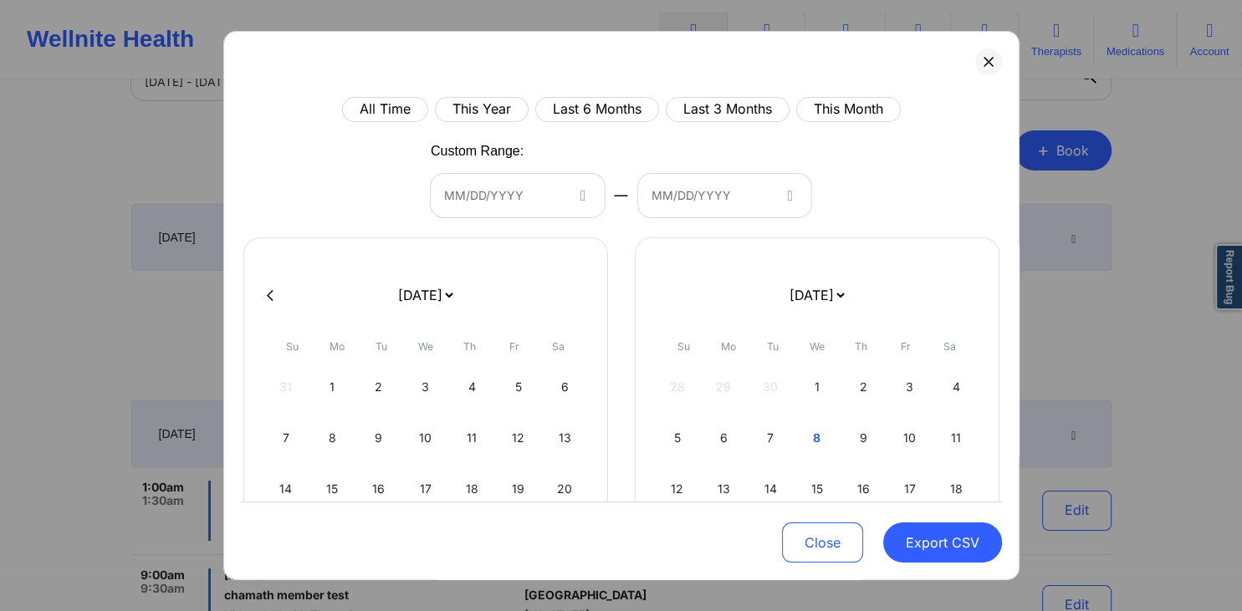
click at [270, 294] on icon at bounding box center [270, 295] width 7 height 13
select select "2025-7"
select select "2025-8"
click at [268, 294] on icon at bounding box center [270, 295] width 7 height 13
select select "2025-6"
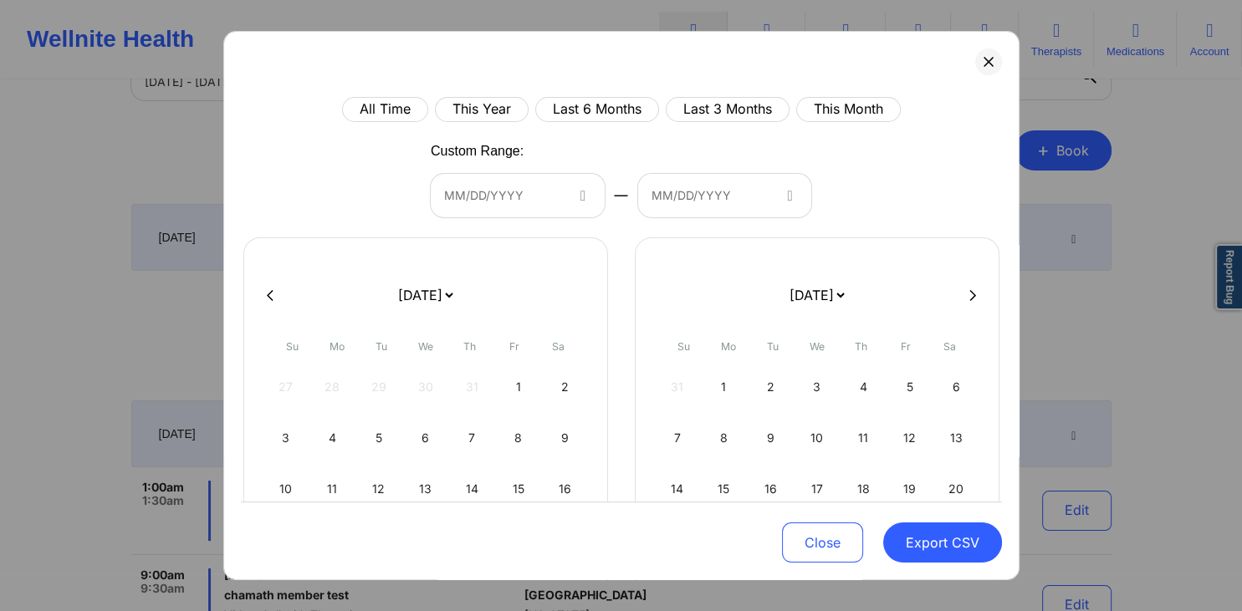
select select "2025-7"
click at [268, 294] on icon at bounding box center [270, 295] width 7 height 13
select select "2025-4"
select select "2025-5"
click at [577, 294] on div at bounding box center [621, 295] width 761 height 25
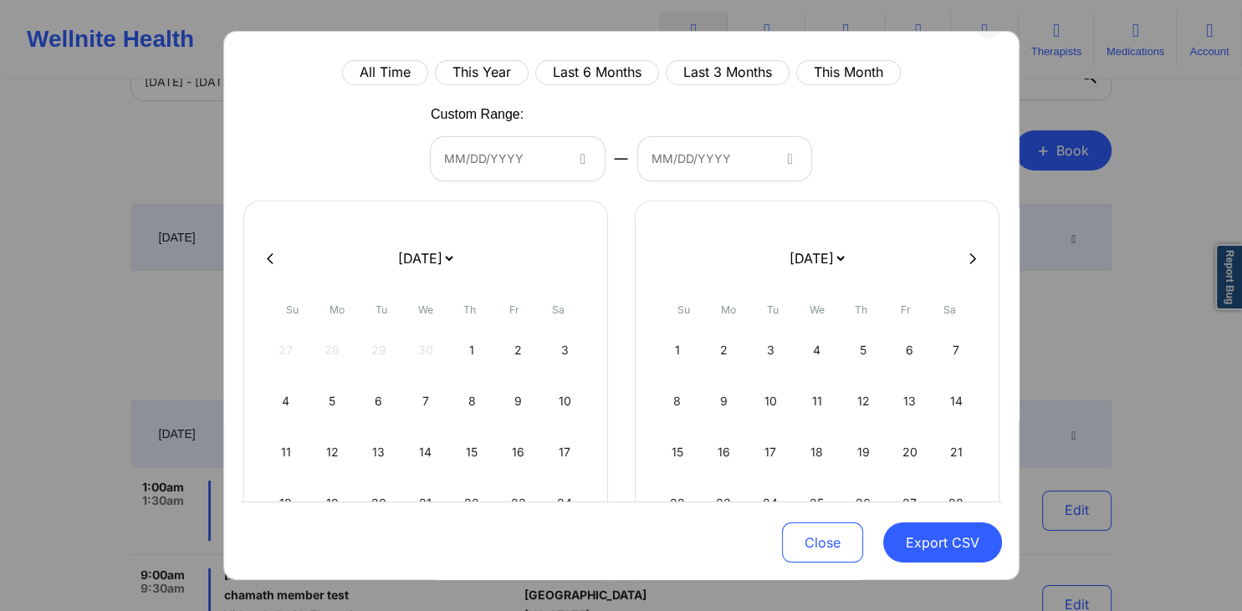
scroll to position [3, 0]
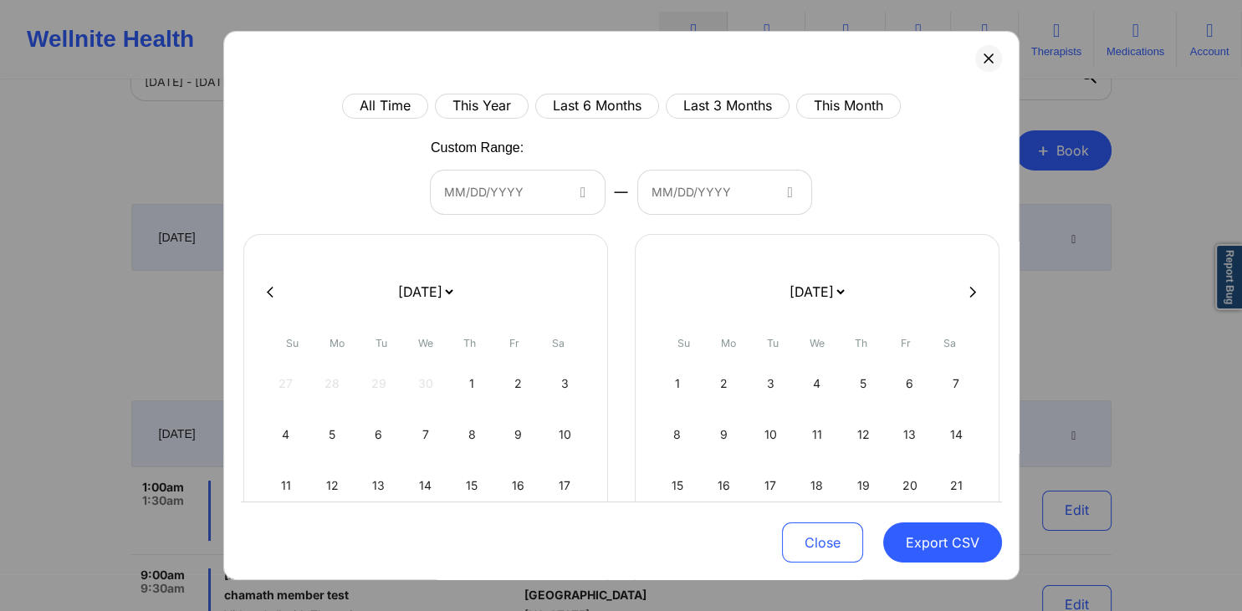
click at [972, 290] on icon at bounding box center [972, 292] width 7 height 13
select select "2025-5"
select select "2025-6"
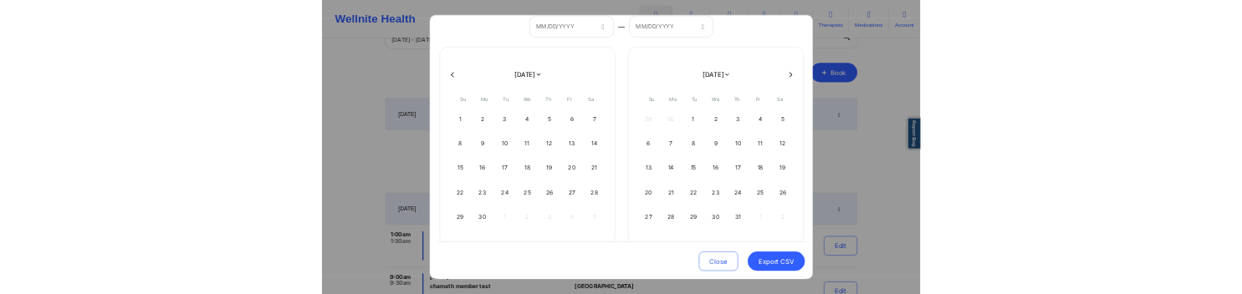
scroll to position [164, 0]
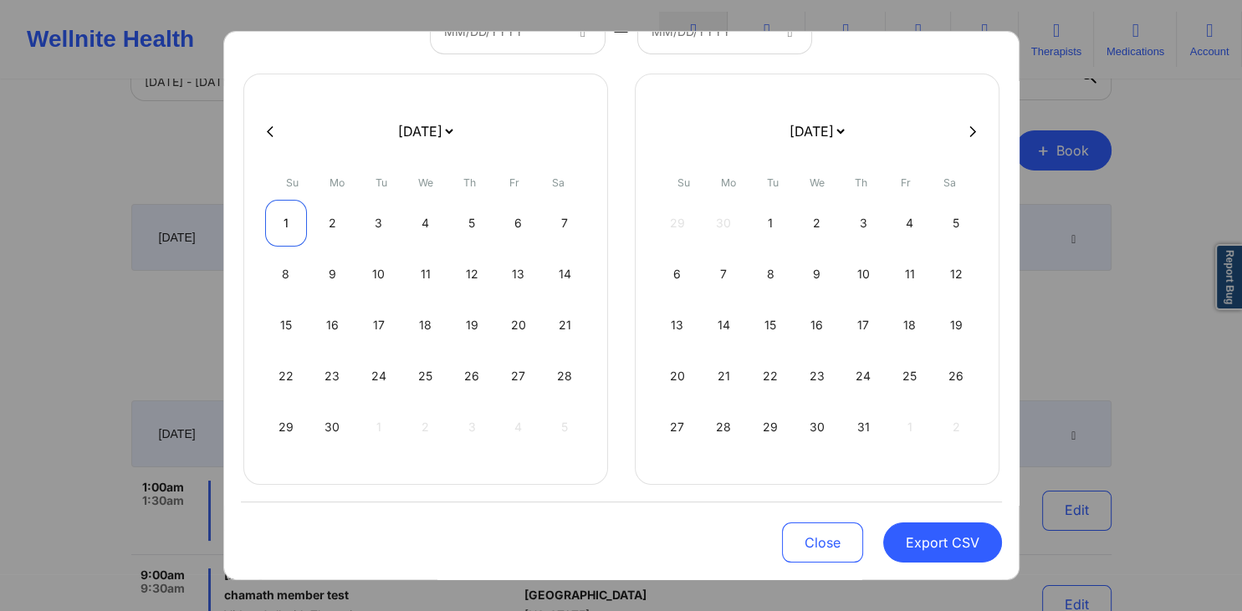
click at [288, 222] on div "1" at bounding box center [286, 223] width 43 height 47
select select "2025-5"
select select "2025-6"
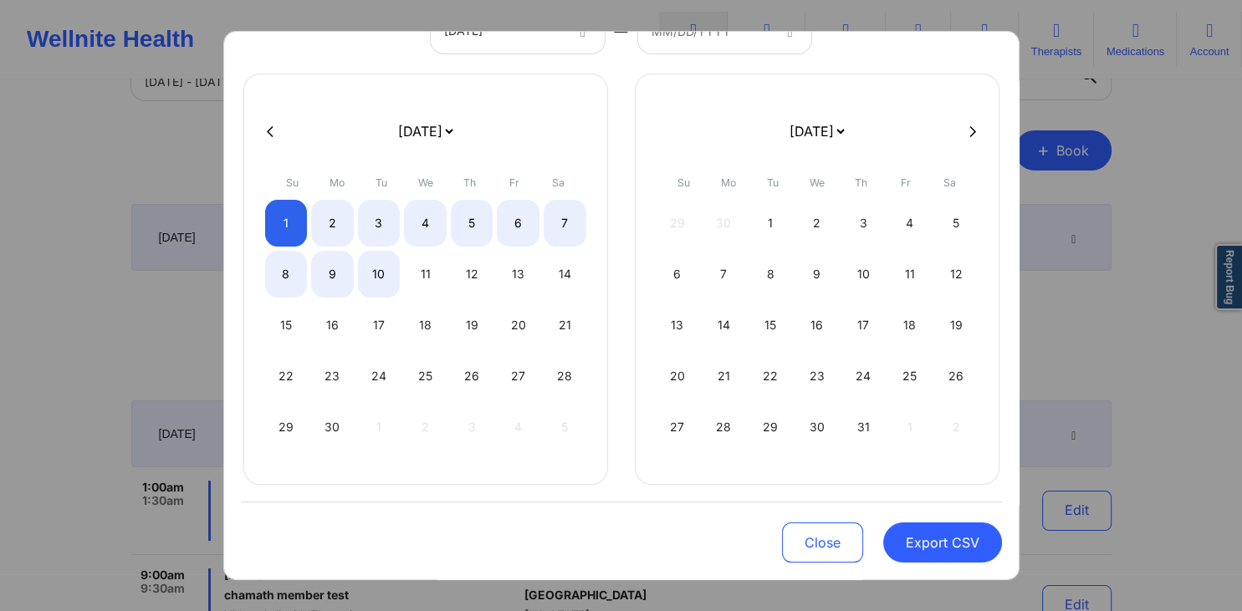
select select "2025-5"
select select "2025-6"
select select "2025-5"
select select "2025-6"
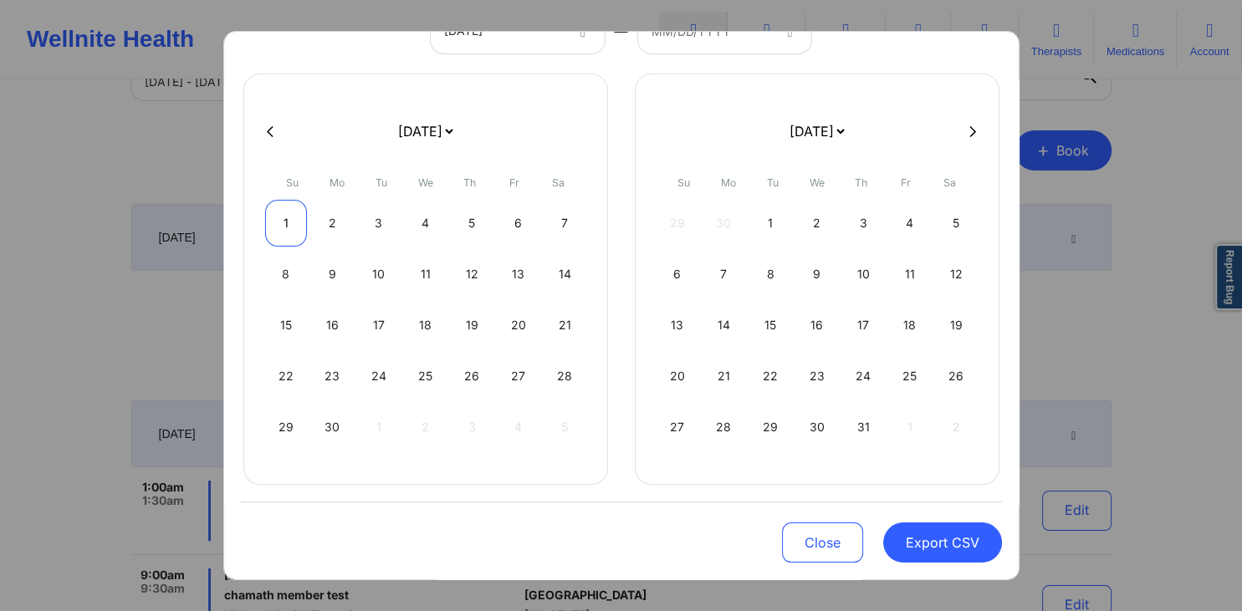
click at [291, 229] on div "1" at bounding box center [286, 223] width 43 height 47
select select "2025-5"
select select "2025-6"
click at [907, 294] on button "Export CSV" at bounding box center [942, 543] width 119 height 40
select select "2025-5"
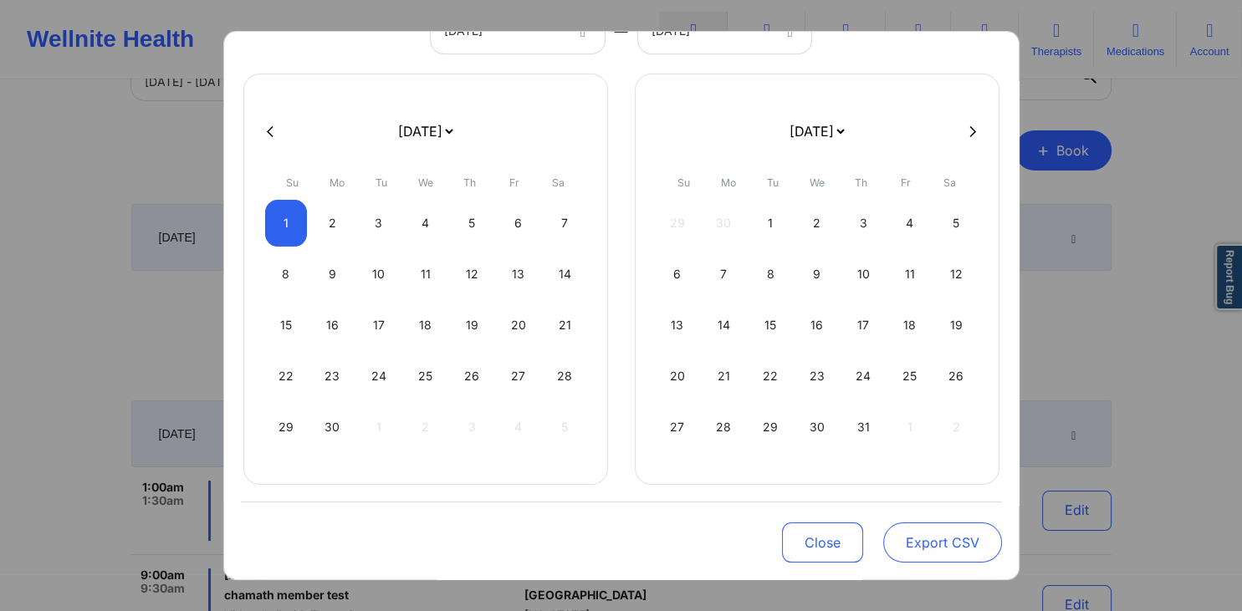
select select "2025-6"
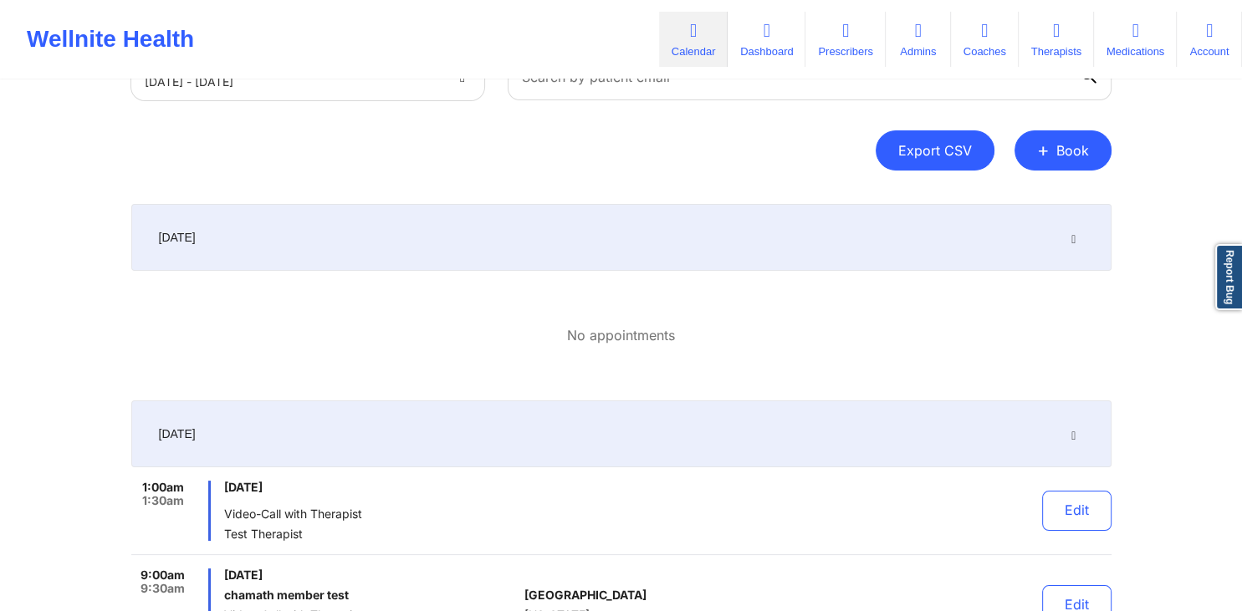
click at [897, 159] on button "Export CSV" at bounding box center [935, 150] width 119 height 40
select select "2025-8"
select select "2025-9"
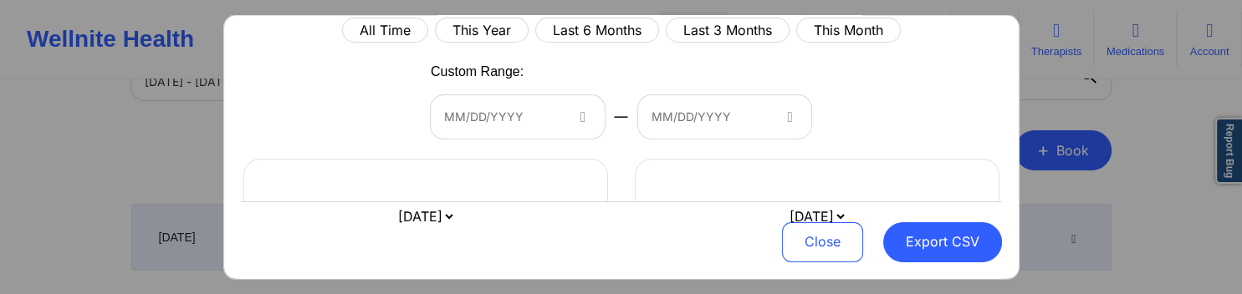
scroll to position [161, 0]
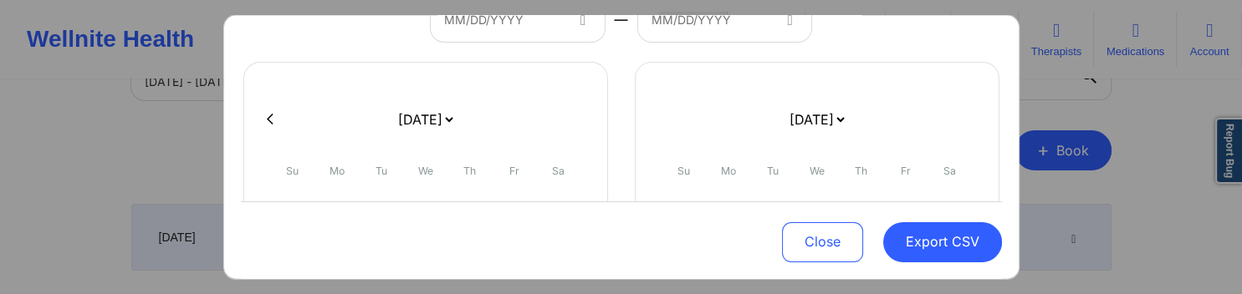
click at [271, 112] on button at bounding box center [270, 119] width 17 height 14
select select "2025-7"
select select "2025-8"
click at [271, 112] on button at bounding box center [270, 119] width 17 height 14
select select "2025-6"
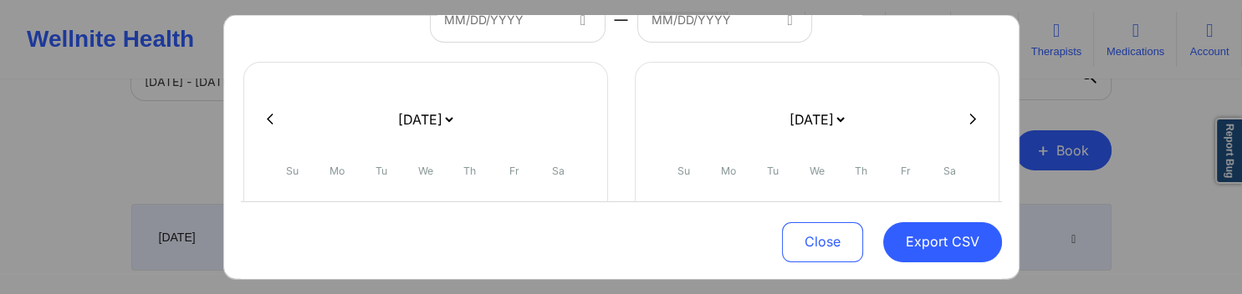
select select "2025-7"
click at [271, 112] on button at bounding box center [270, 119] width 17 height 14
select select "2025-5"
select select "2025-6"
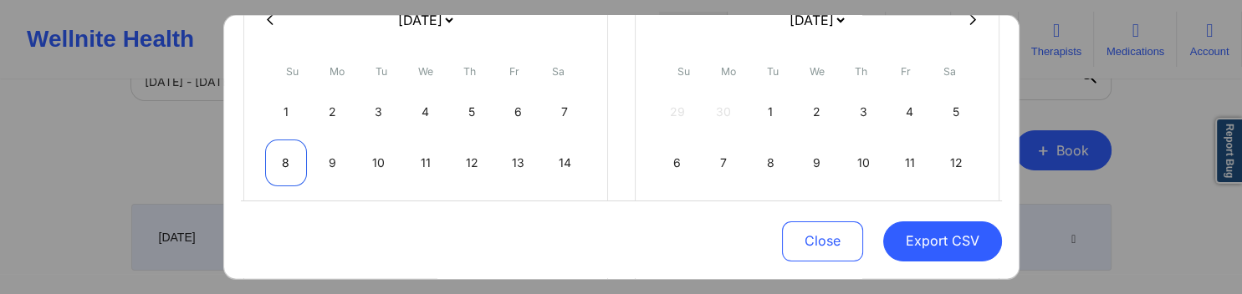
scroll to position [321, 0]
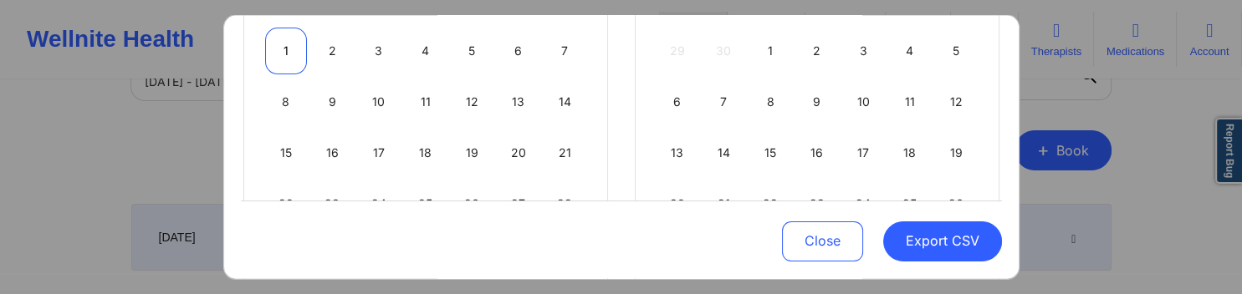
click at [289, 54] on div "1" at bounding box center [286, 50] width 43 height 47
select select "2025-5"
select select "2025-6"
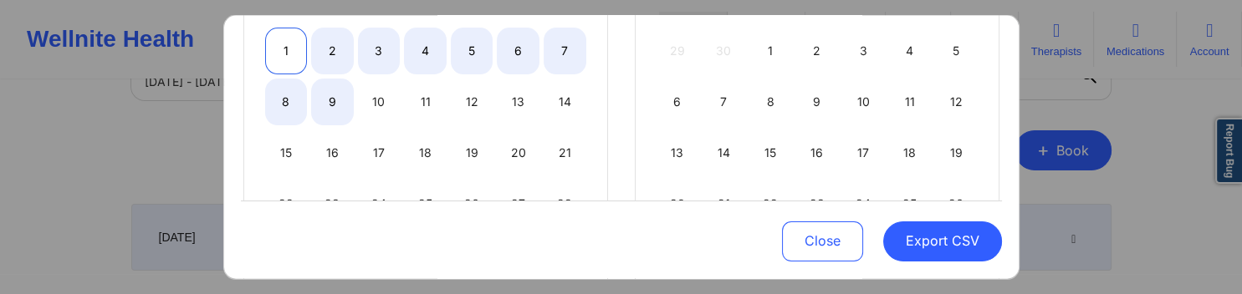
select select "2025-5"
select select "2025-6"
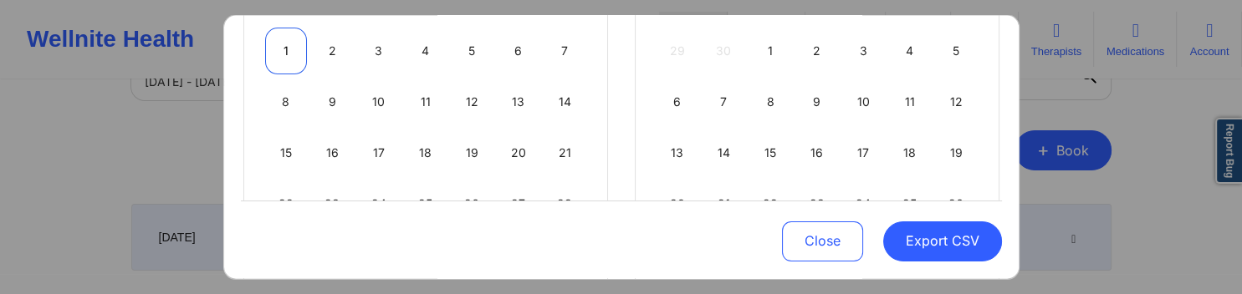
click at [293, 49] on div "1" at bounding box center [286, 50] width 43 height 47
select select "2025-5"
select select "2025-6"
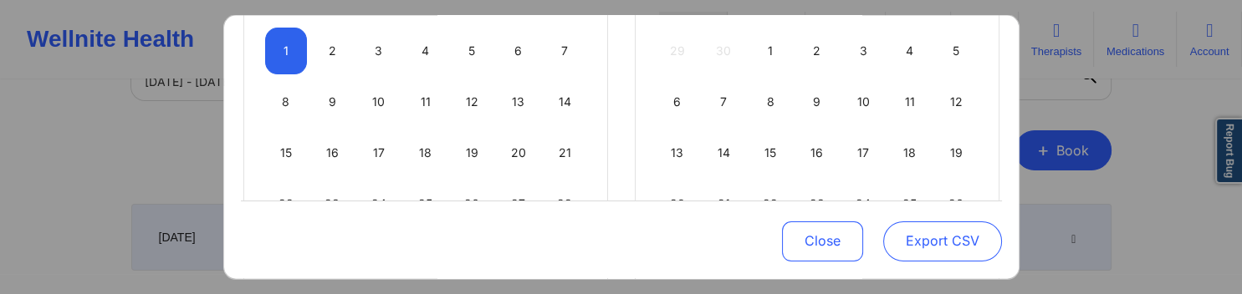
click at [933, 239] on button "Export CSV" at bounding box center [942, 242] width 119 height 40
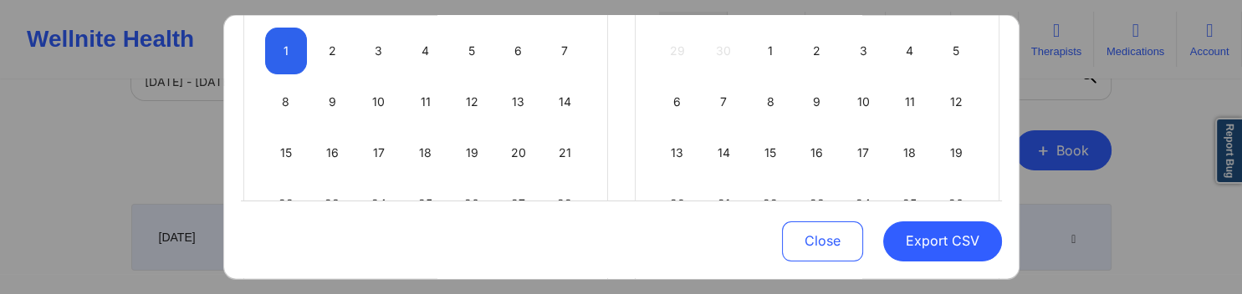
select select "2025-5"
select select "2025-6"
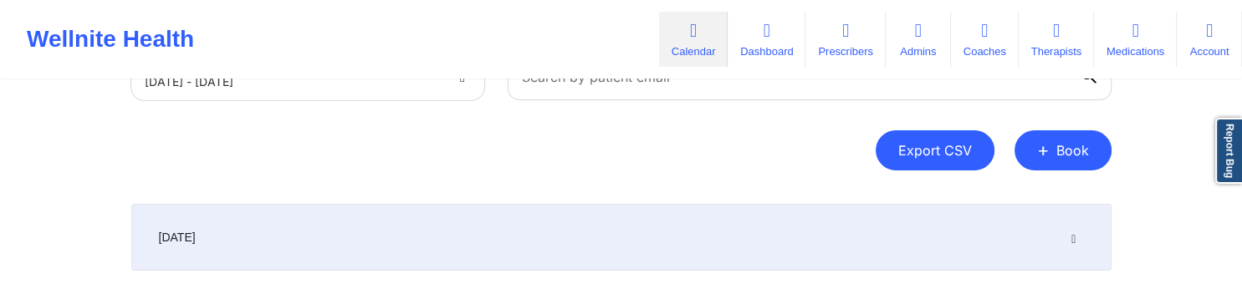
click at [908, 161] on button "Export CSV" at bounding box center [935, 150] width 119 height 40
select select "2025-8"
select select "2025-9"
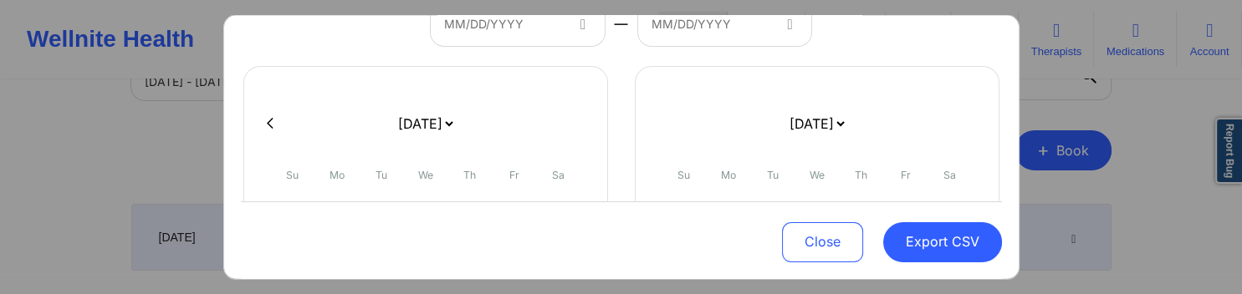
scroll to position [161, 0]
click at [269, 120] on icon at bounding box center [270, 119] width 7 height 13
select select "2025-7"
select select "2025-8"
click at [269, 120] on icon at bounding box center [270, 119] width 7 height 13
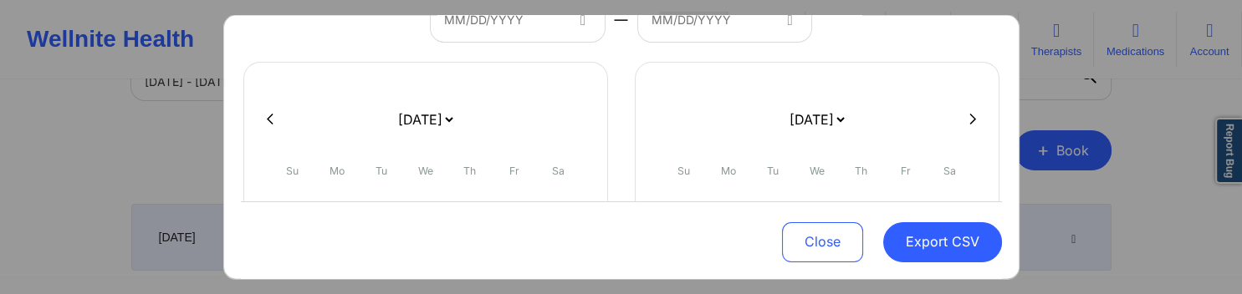
select select "2025-6"
select select "2025-7"
click at [269, 120] on icon at bounding box center [270, 119] width 7 height 13
select select "2025-5"
select select "2025-6"
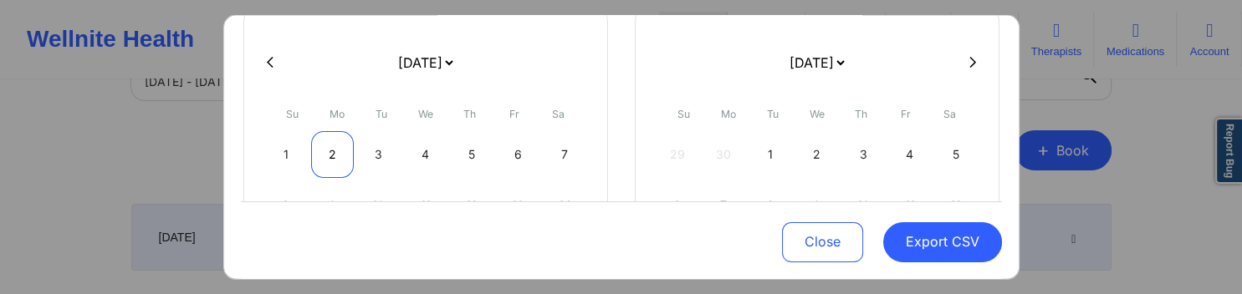
scroll to position [241, 0]
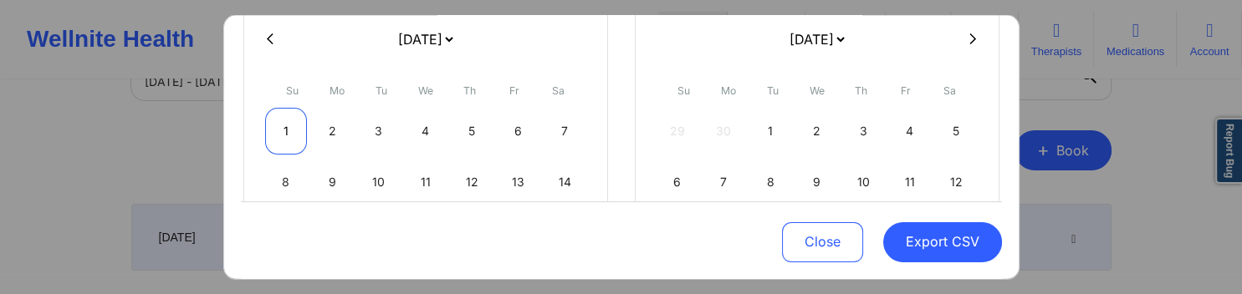
click at [289, 136] on div "1" at bounding box center [286, 130] width 43 height 47
select select "2025-5"
select select "2025-6"
select select "2025-5"
select select "2025-6"
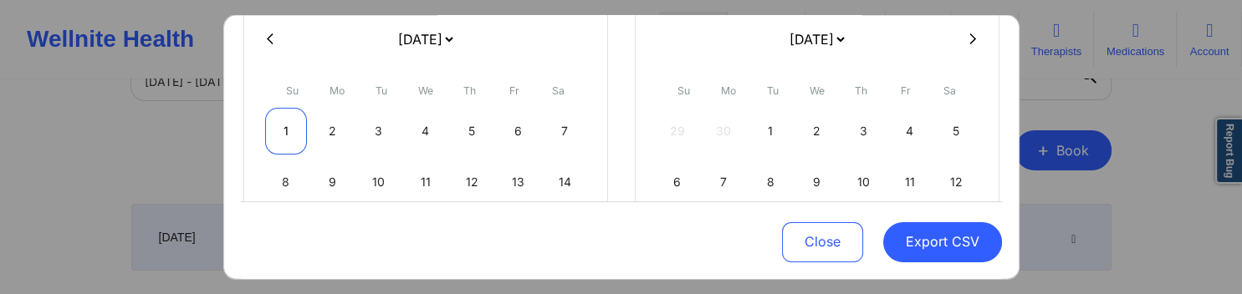
click at [289, 134] on div "1" at bounding box center [286, 130] width 43 height 47
select select "2025-5"
select select "2025-6"
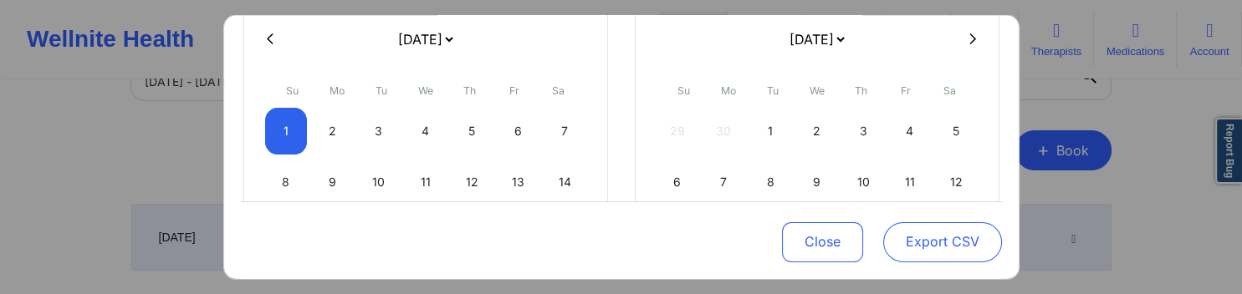
click at [919, 229] on button "Export CSV" at bounding box center [942, 242] width 119 height 40
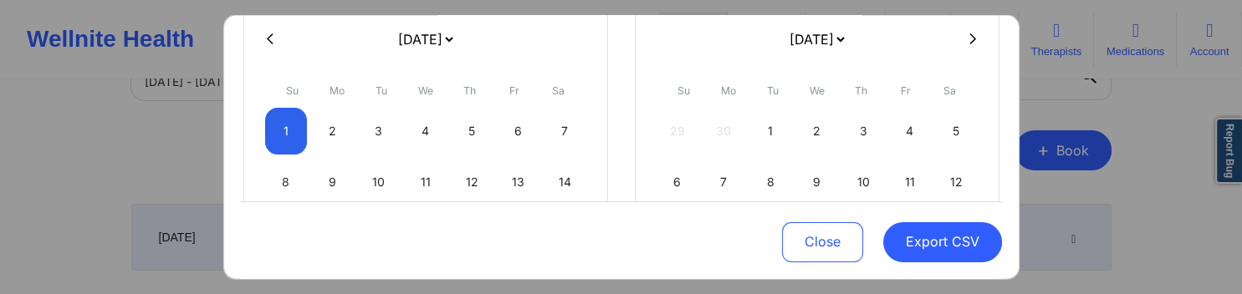
select select "2025-5"
select select "2025-6"
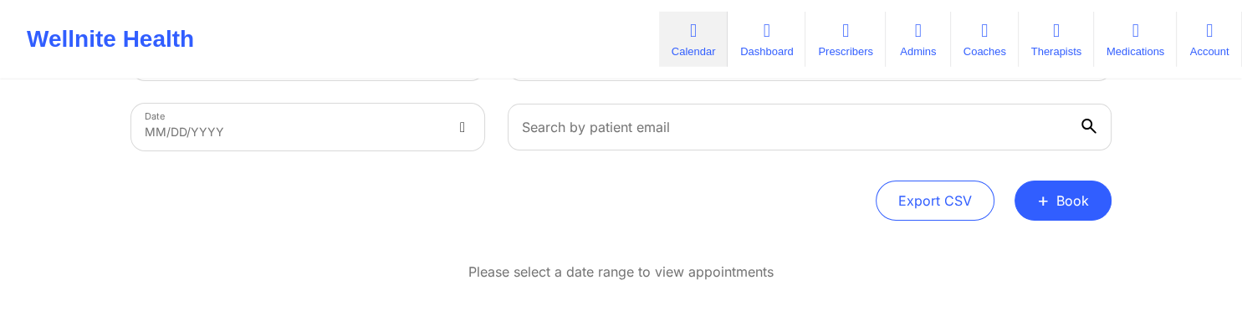
scroll to position [40, 0]
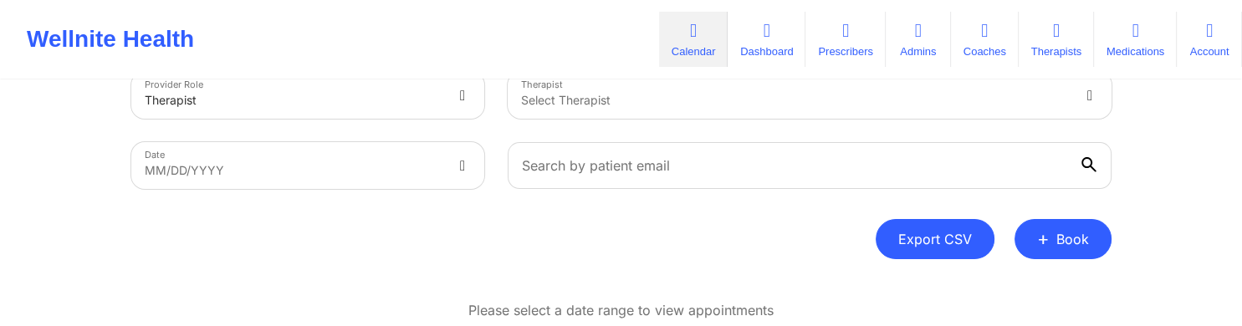
click at [885, 237] on button "Export CSV" at bounding box center [935, 239] width 119 height 40
select select "2025-8"
select select "2025-9"
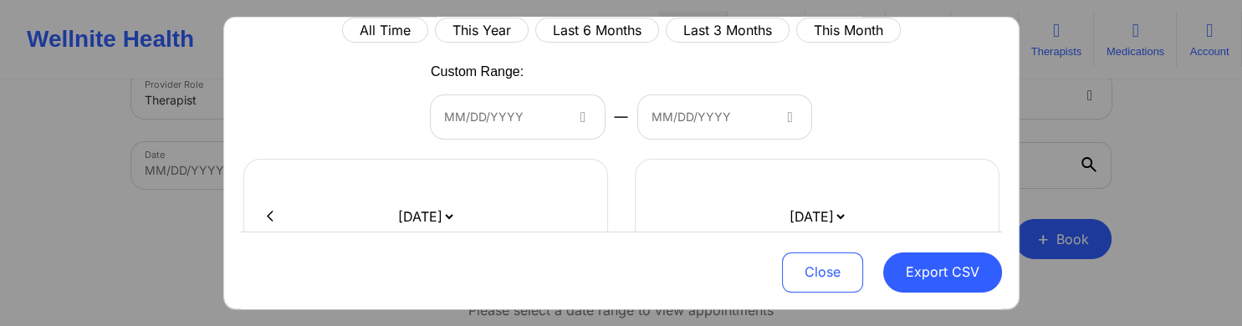
scroll to position [80, 0]
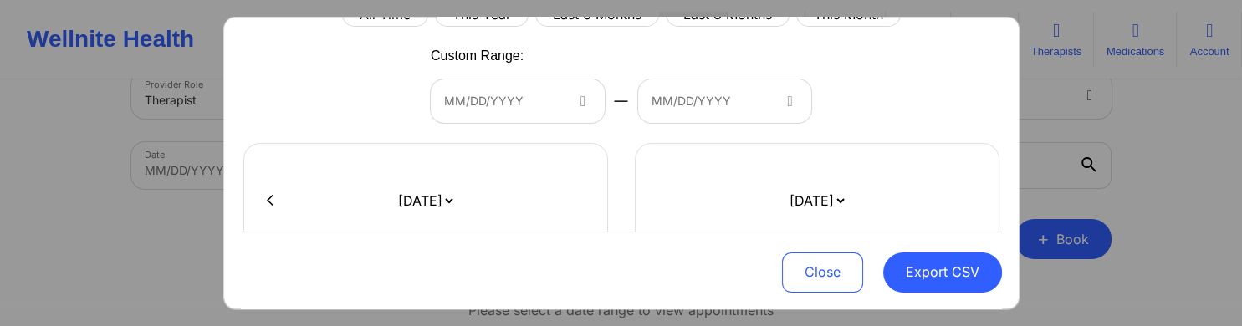
click at [270, 205] on icon at bounding box center [270, 201] width 7 height 13
select select "2025-7"
select select "2025-8"
click at [269, 204] on icon at bounding box center [270, 201] width 7 height 13
select select "2025-6"
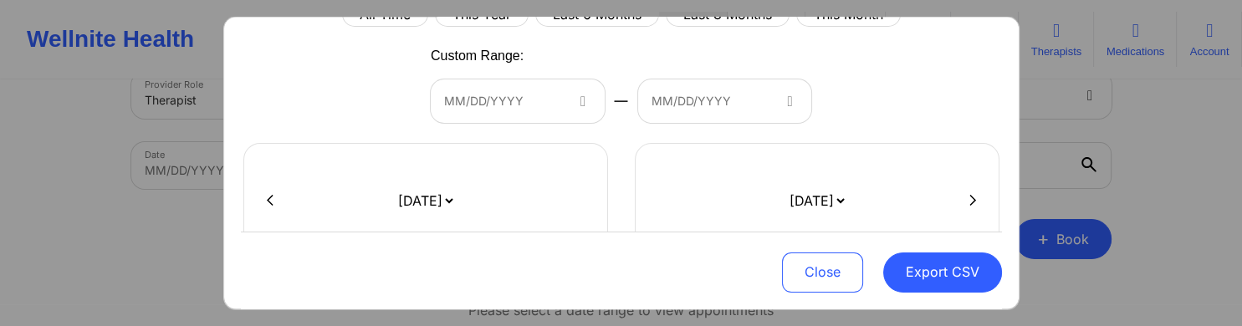
select select "2025-7"
click at [269, 204] on icon at bounding box center [270, 201] width 7 height 13
select select "2025-5"
select select "2025-6"
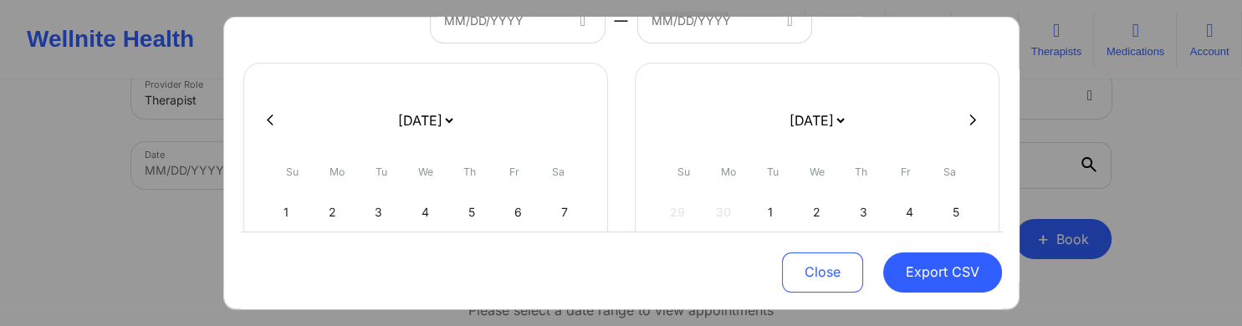
scroll to position [241, 0]
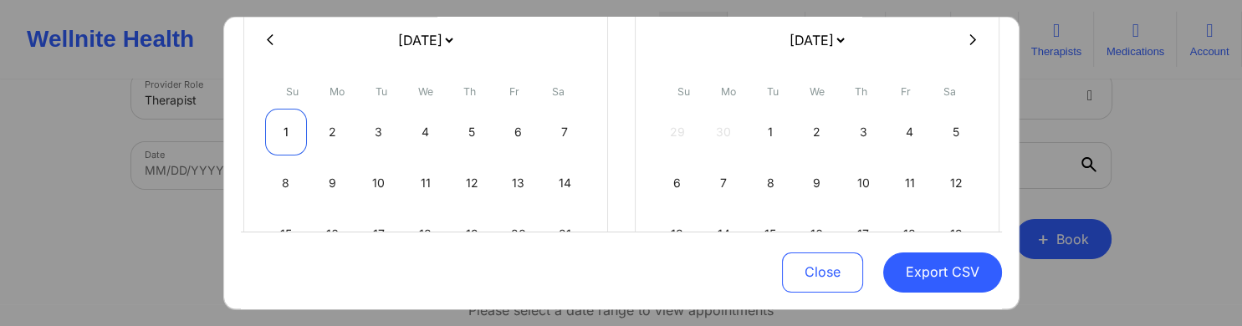
click at [293, 124] on div "1" at bounding box center [286, 132] width 43 height 47
select select "2025-5"
select select "2025-6"
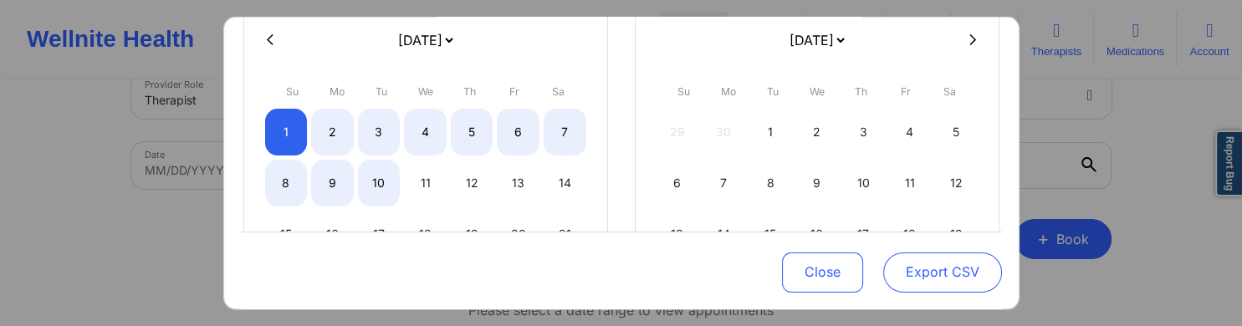
click at [908, 270] on button "Export CSV" at bounding box center [942, 273] width 119 height 40
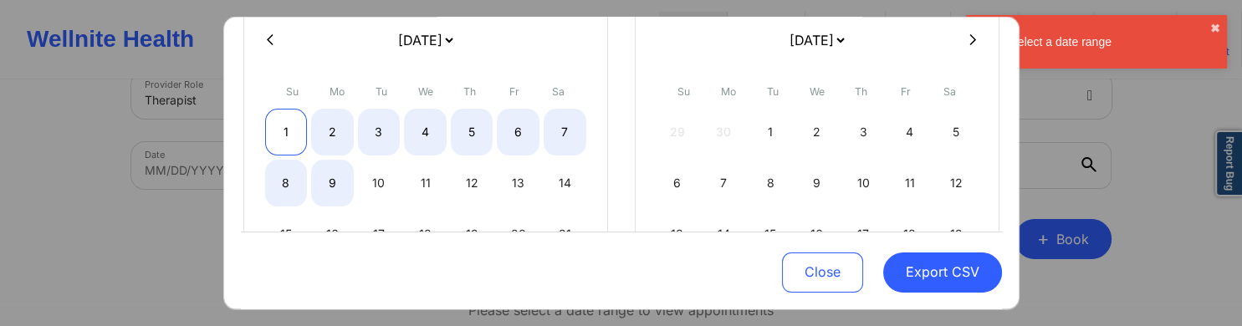
select select "2025-5"
select select "2025-6"
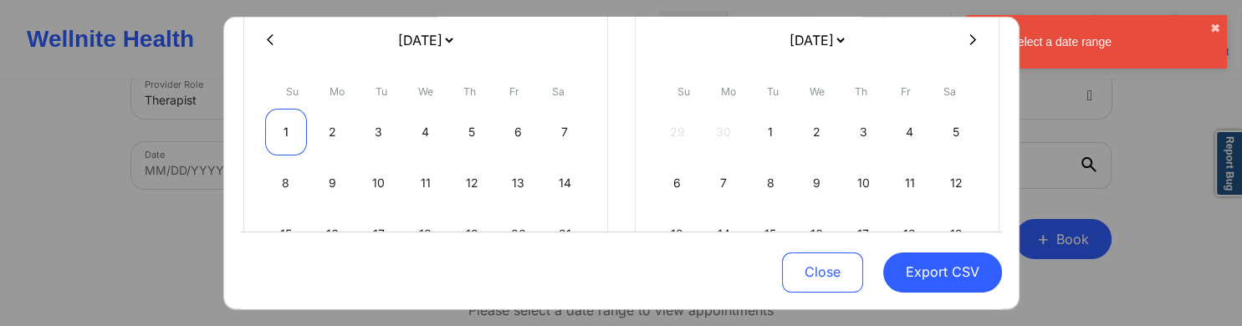
click at [293, 134] on div "1" at bounding box center [286, 132] width 43 height 47
select select "2025-5"
select select "2025-6"
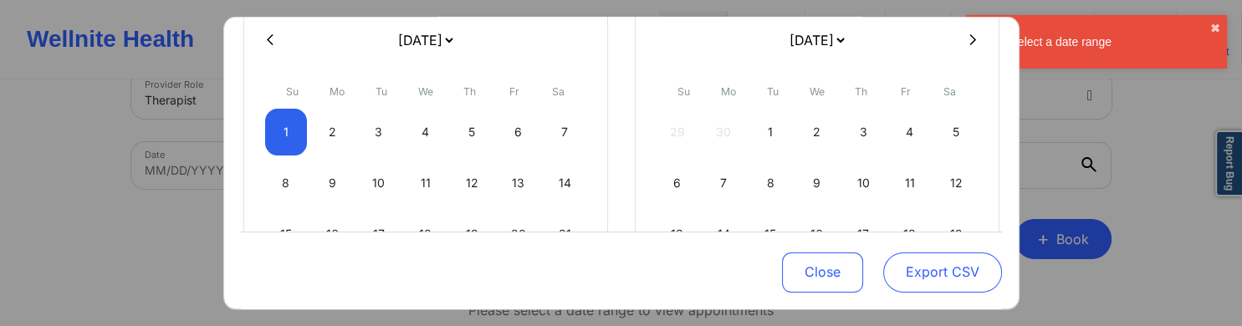
click at [942, 275] on button "Export CSV" at bounding box center [942, 273] width 119 height 40
select select "2025-5"
select select "2025-6"
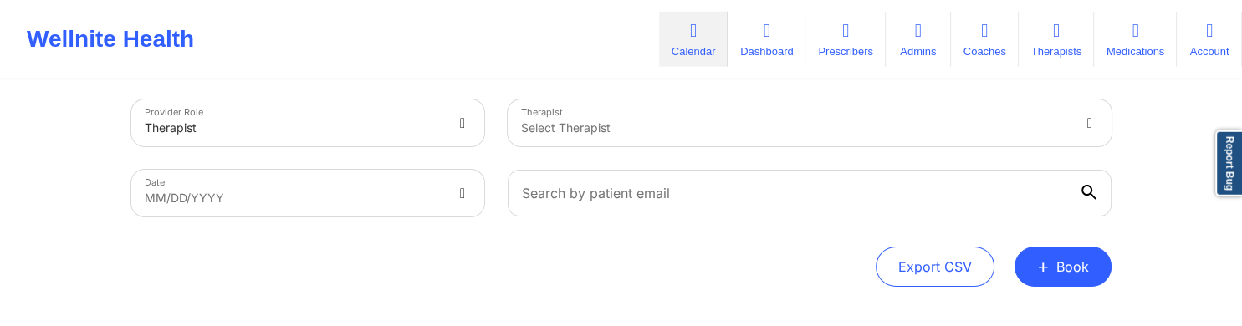
scroll to position [0, 0]
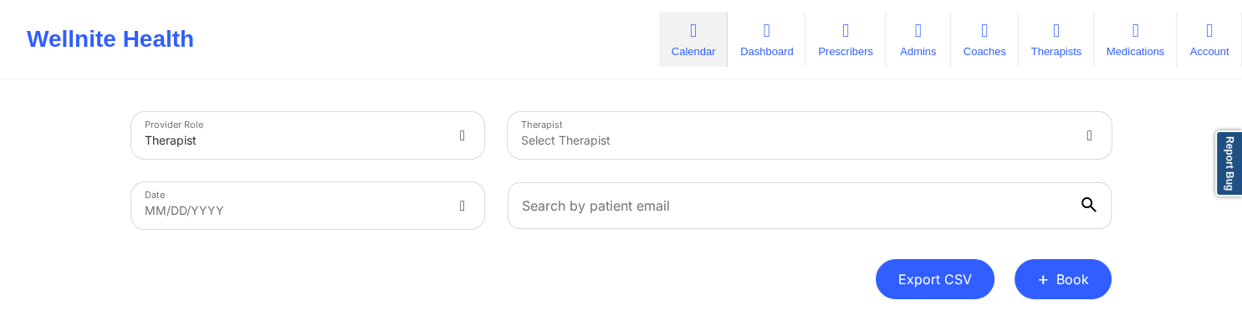
click at [922, 276] on button "Export CSV" at bounding box center [935, 279] width 119 height 40
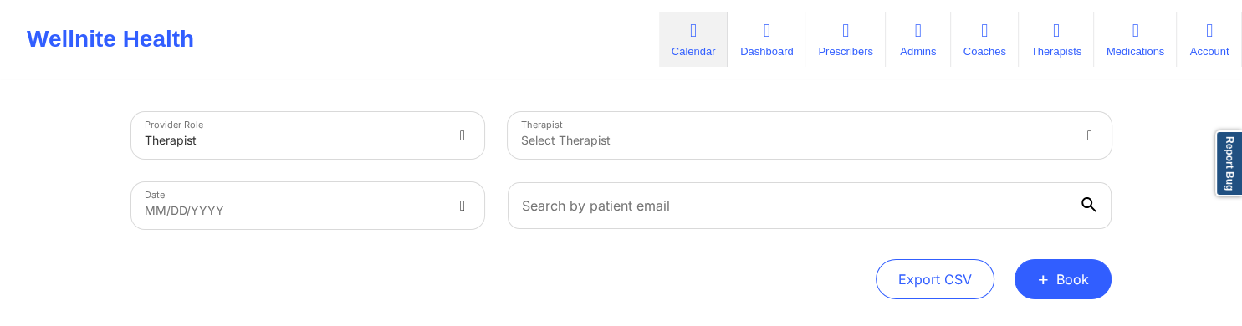
select select "2025-8"
select select "2025-9"
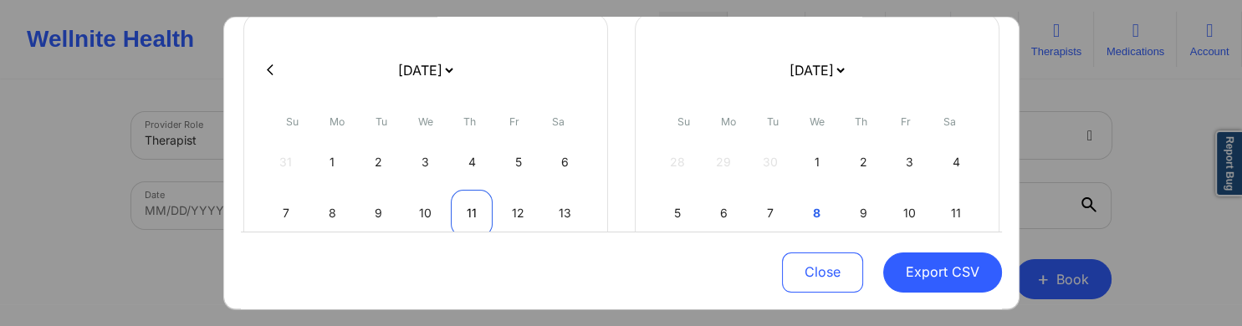
scroll to position [241, 0]
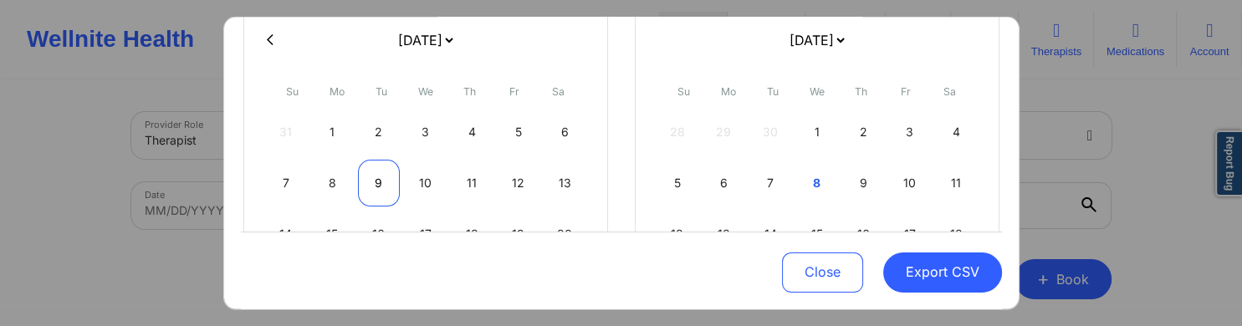
click at [386, 181] on div "9" at bounding box center [379, 183] width 43 height 47
select select "2025-8"
select select "2025-9"
drag, startPoint x: 419, startPoint y: 181, endPoint x: 433, endPoint y: 185, distance: 14.8
click at [420, 181] on div "10" at bounding box center [425, 183] width 43 height 47
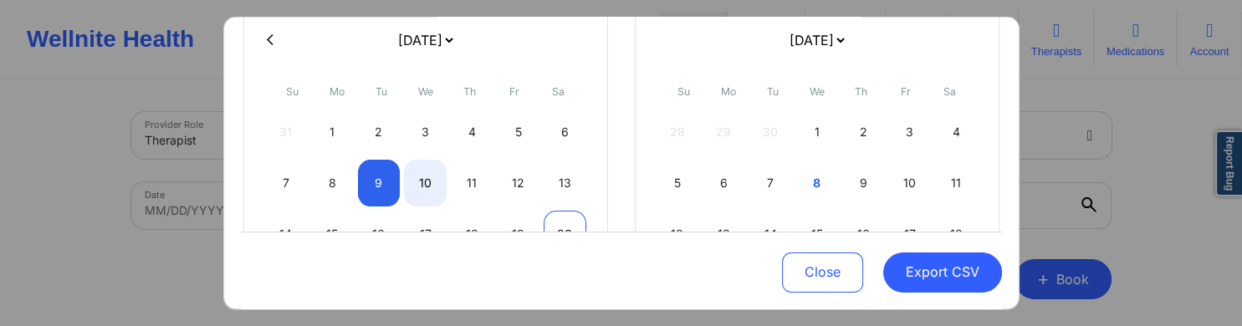
select select "2025-8"
select select "2025-9"
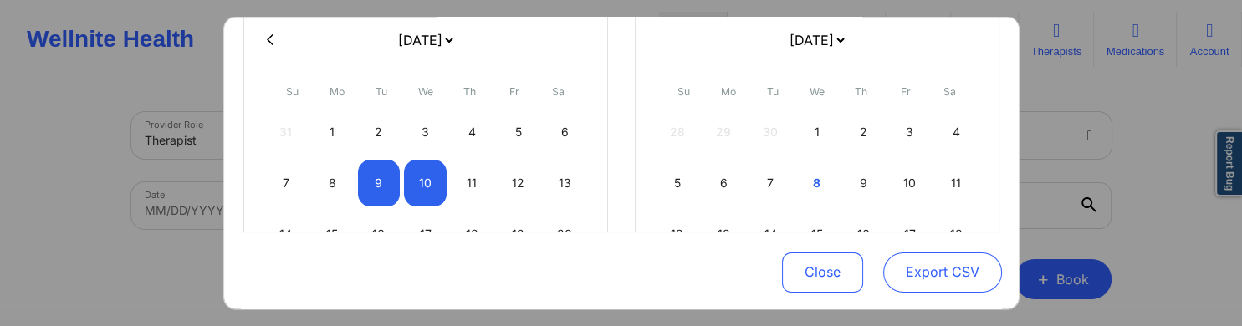
click at [924, 271] on button "Export CSV" at bounding box center [942, 273] width 119 height 40
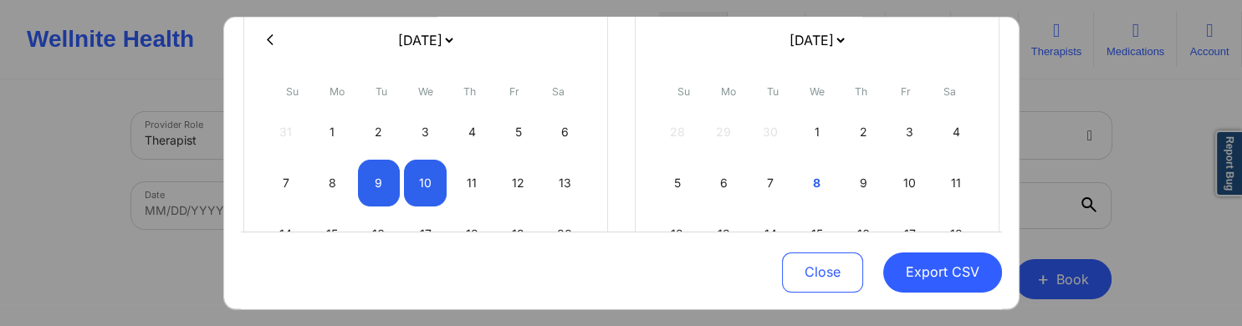
select select "2025-8"
select select "2025-9"
